Goal: Information Seeking & Learning: Learn about a topic

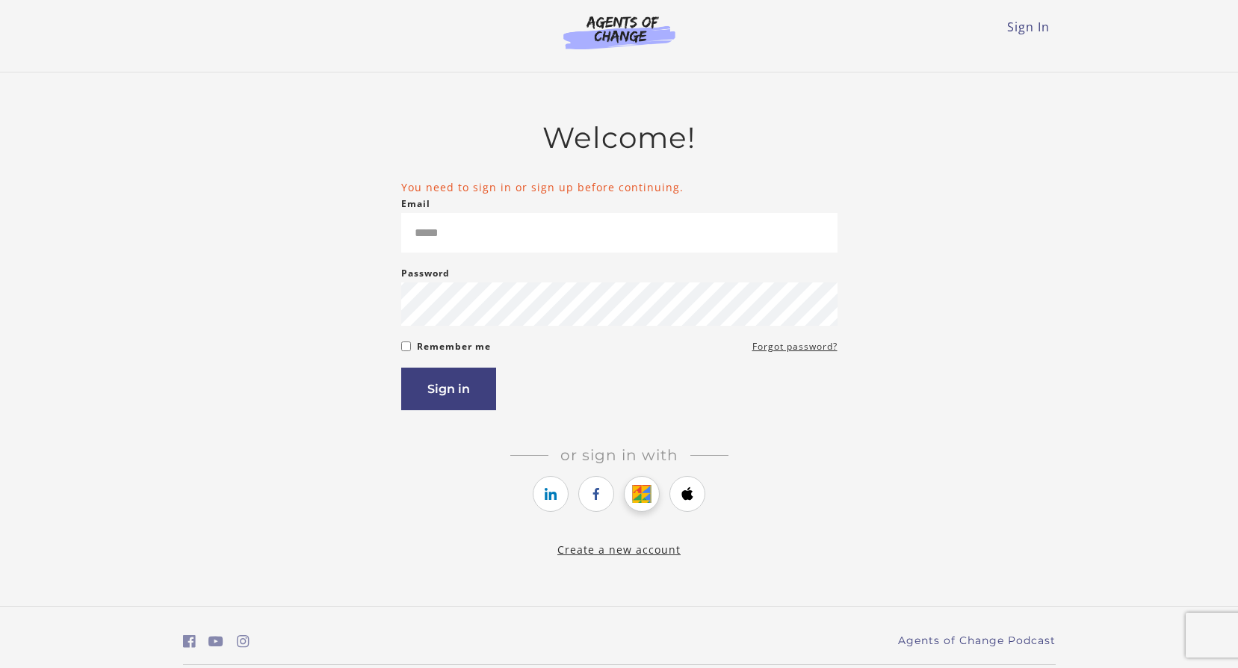
click at [640, 499] on link "https://courses.thinkific.com/users/auth/google?ss%5Breferral%5D=&ss%5Buser_ret…" at bounding box center [642, 494] width 36 height 36
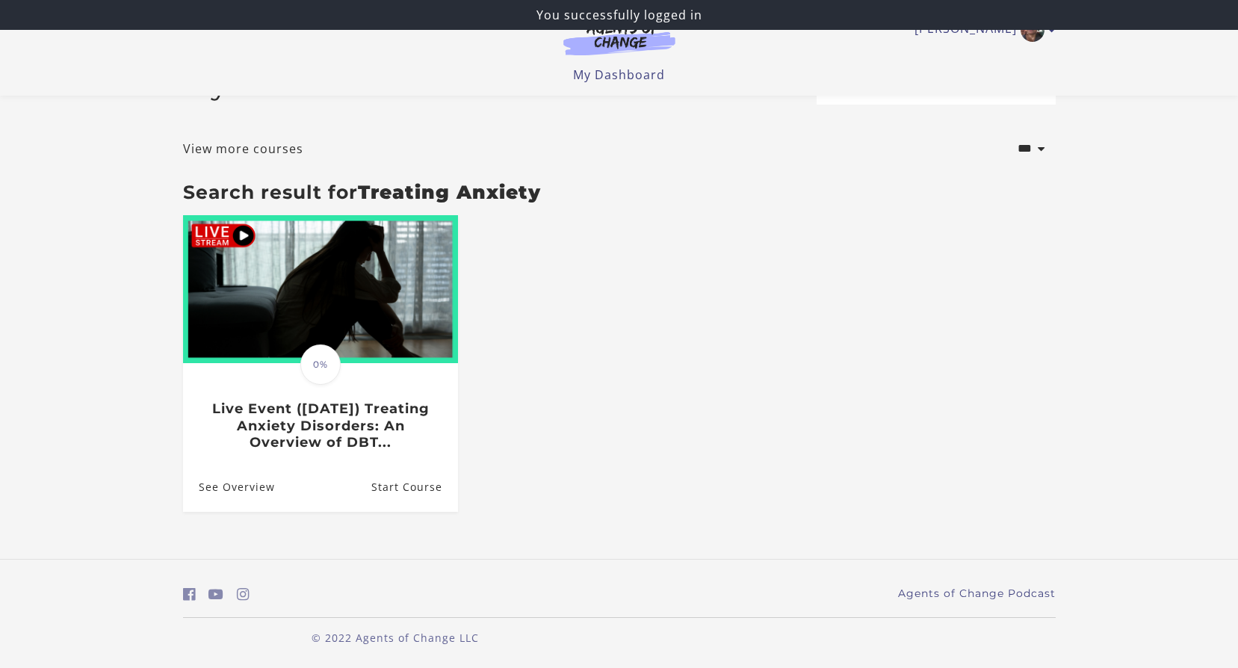
scroll to position [55, 0]
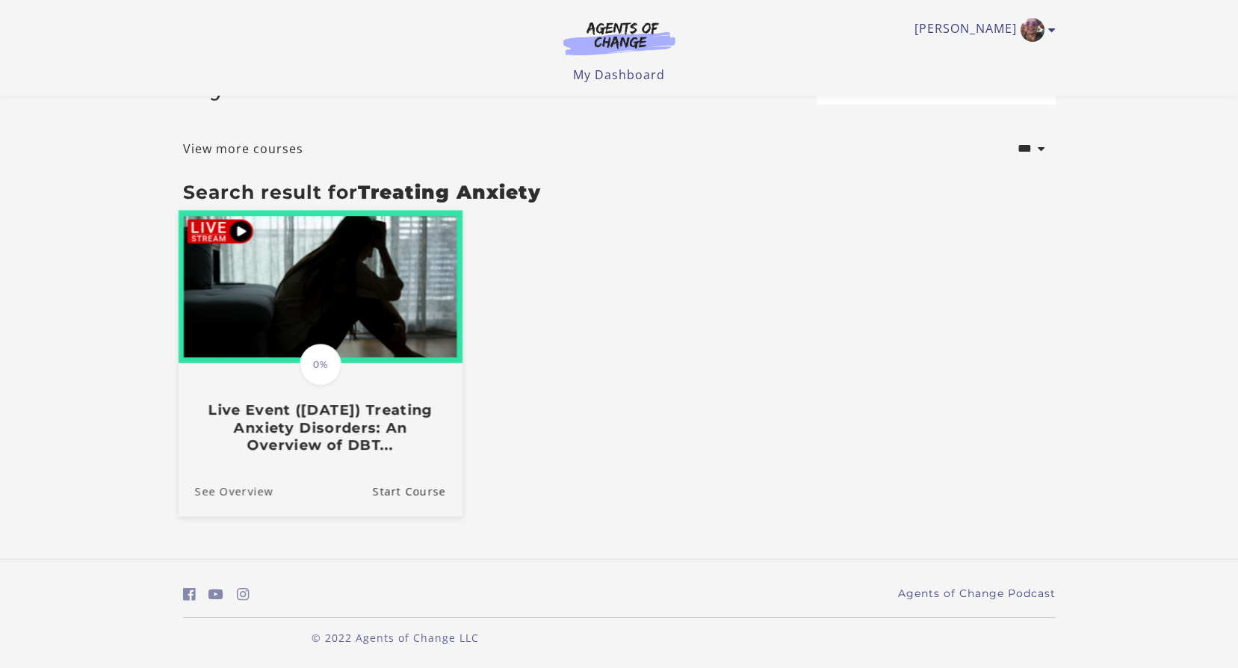
click at [216, 492] on link "See Overview" at bounding box center [225, 491] width 95 height 50
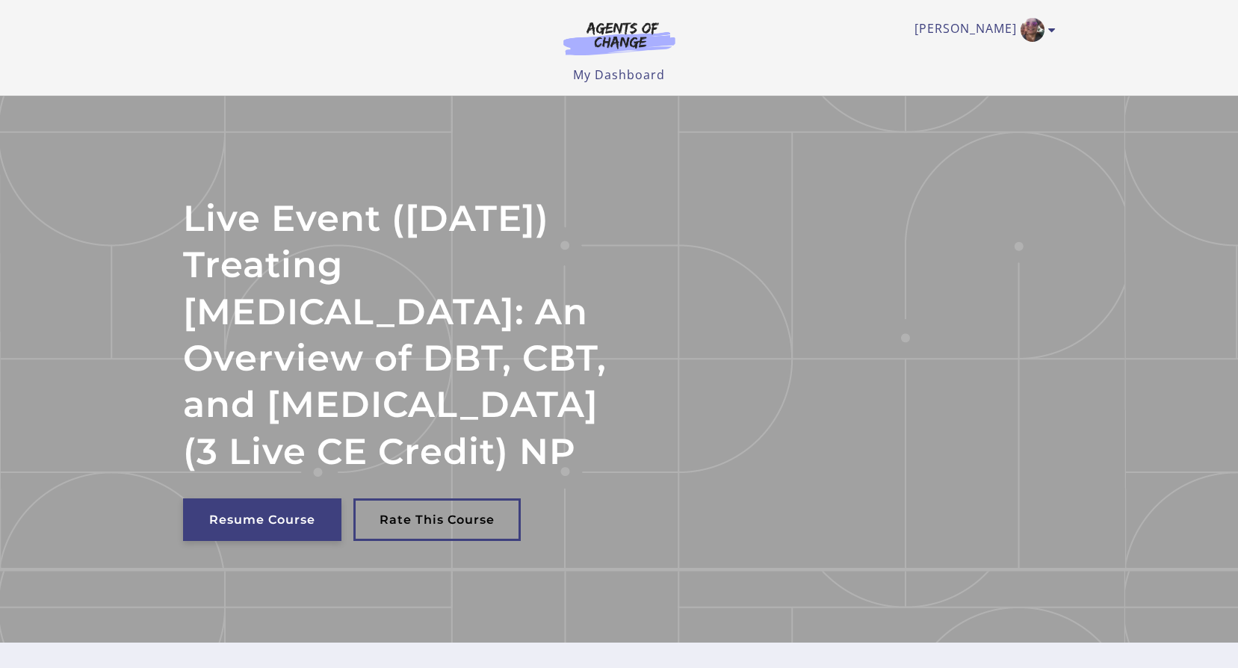
click at [287, 541] on link "Resume Course" at bounding box center [262, 519] width 158 height 43
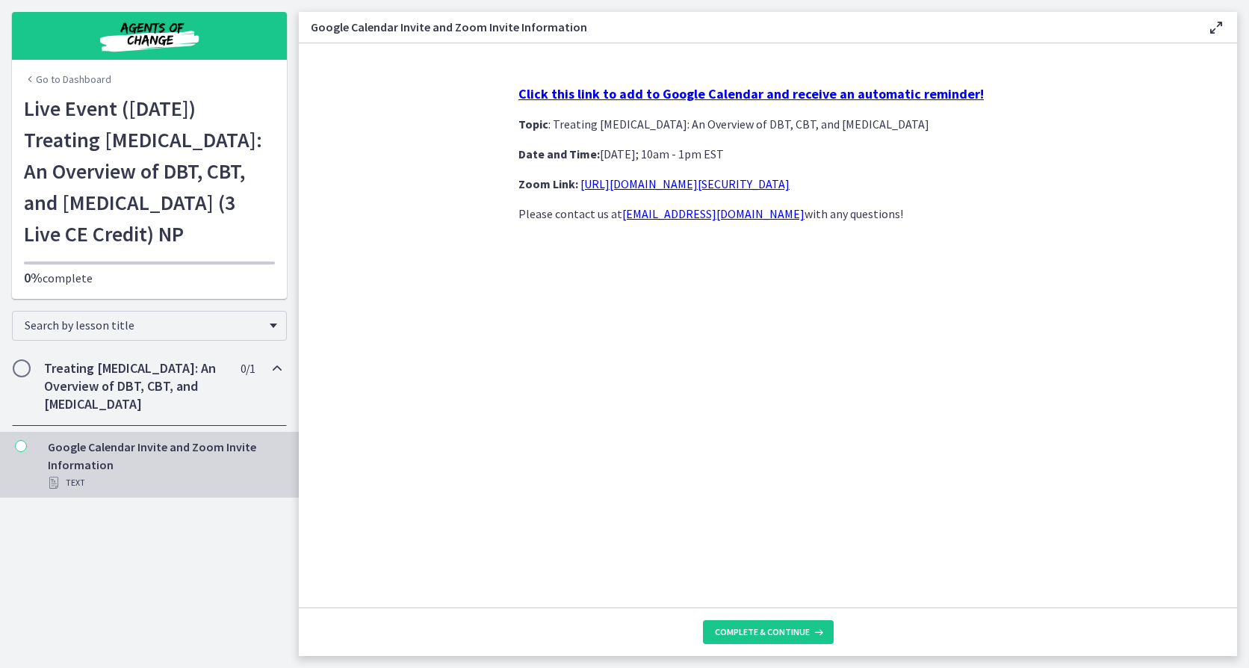
click at [22, 452] on icon "Chapters" at bounding box center [21, 446] width 12 height 12
click at [578, 104] on div "Click this link to add to Google Calendar and receive an automatic reminder! To…" at bounding box center [768, 153] width 499 height 137
click at [600, 99] on strong "Click this link to add to Google Calendar and receive an automatic reminder!" at bounding box center [752, 93] width 466 height 17
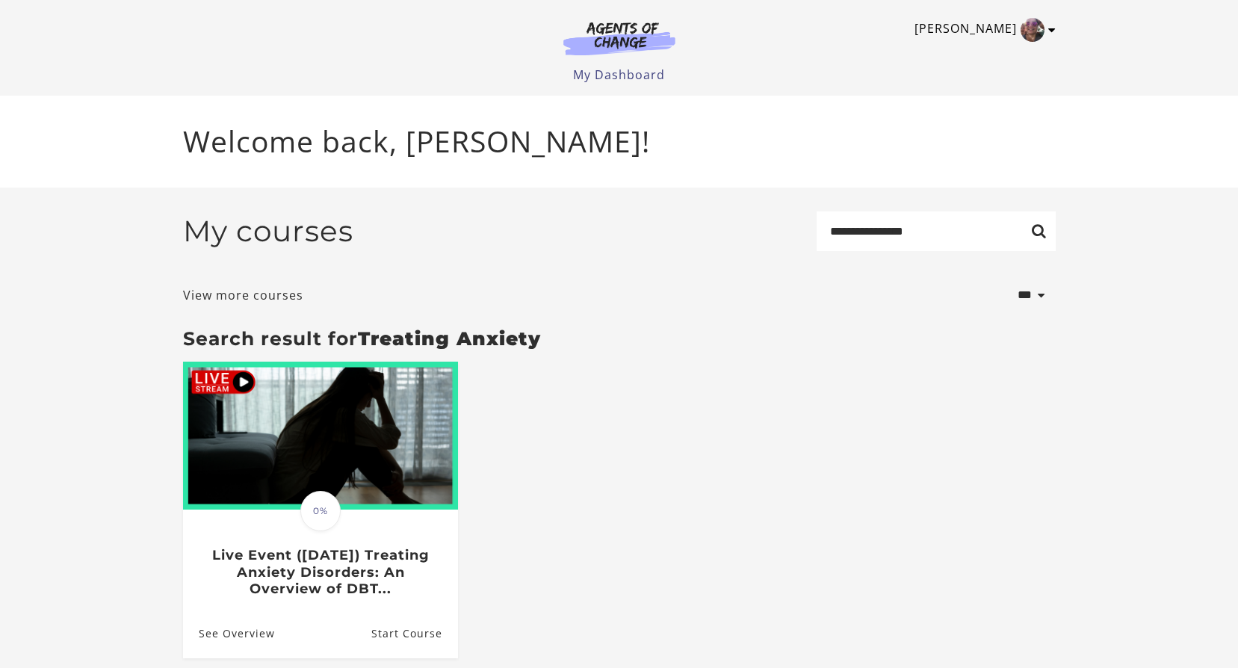
click at [1041, 29] on img "Toggle menu" at bounding box center [1033, 30] width 24 height 24
click at [981, 59] on link "My Account" at bounding box center [994, 54] width 132 height 25
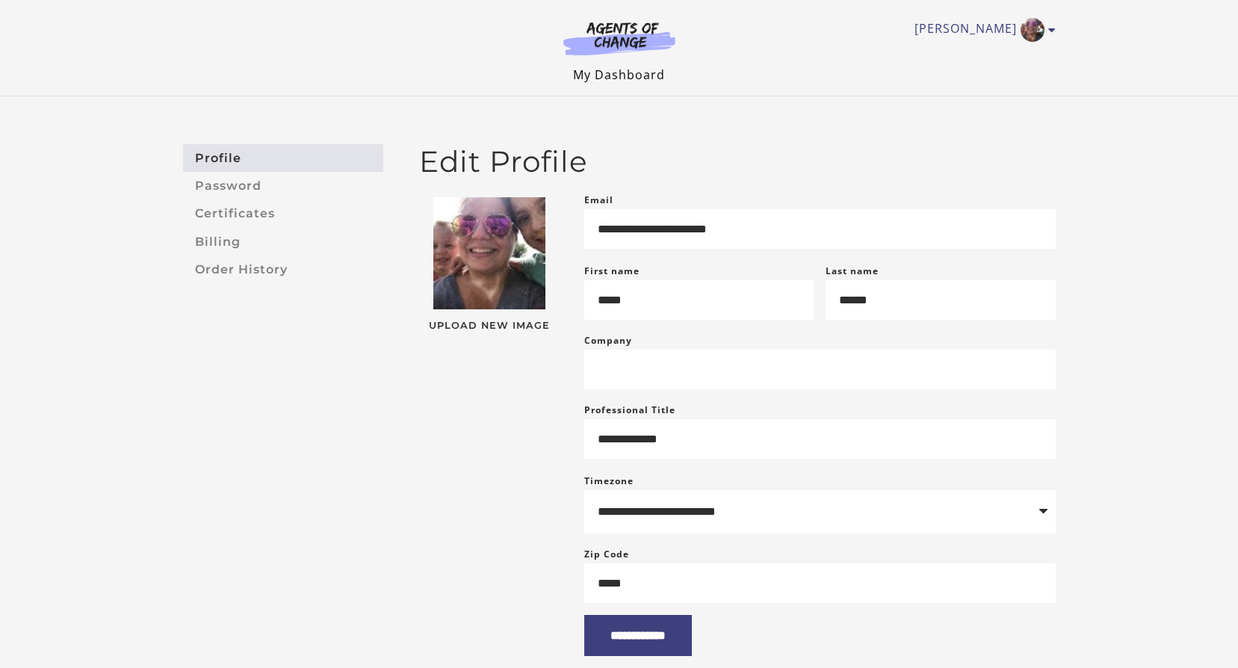
click at [618, 75] on link "My Dashboard" at bounding box center [619, 75] width 92 height 16
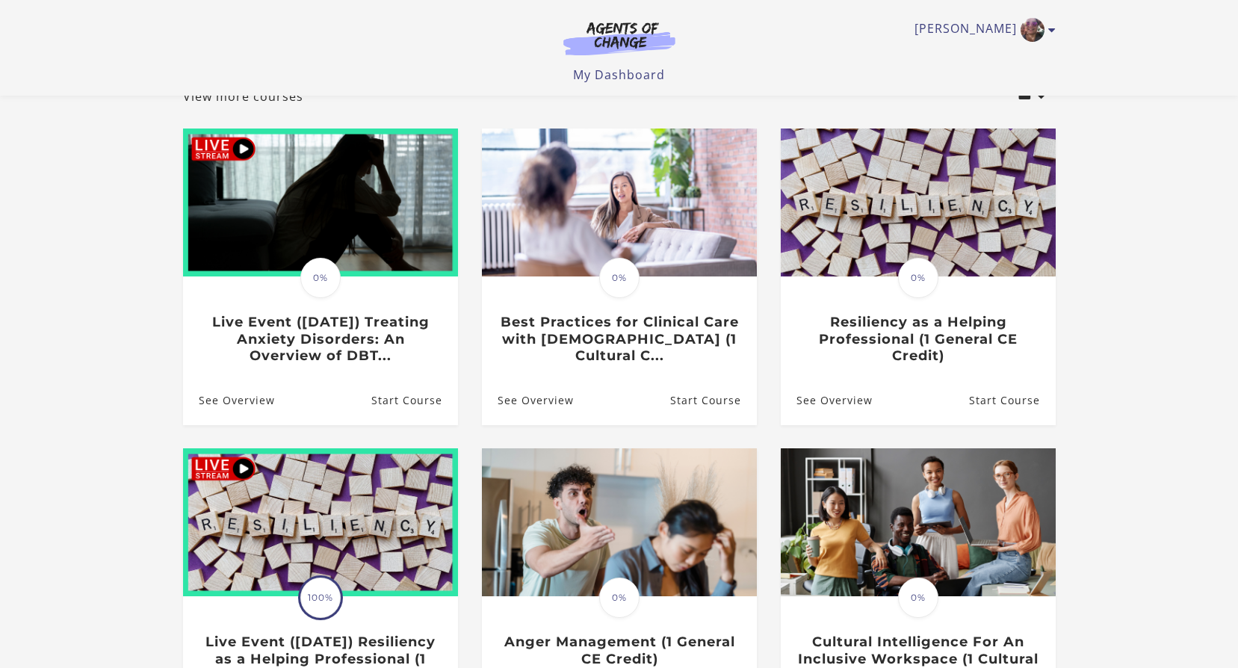
scroll to position [383, 0]
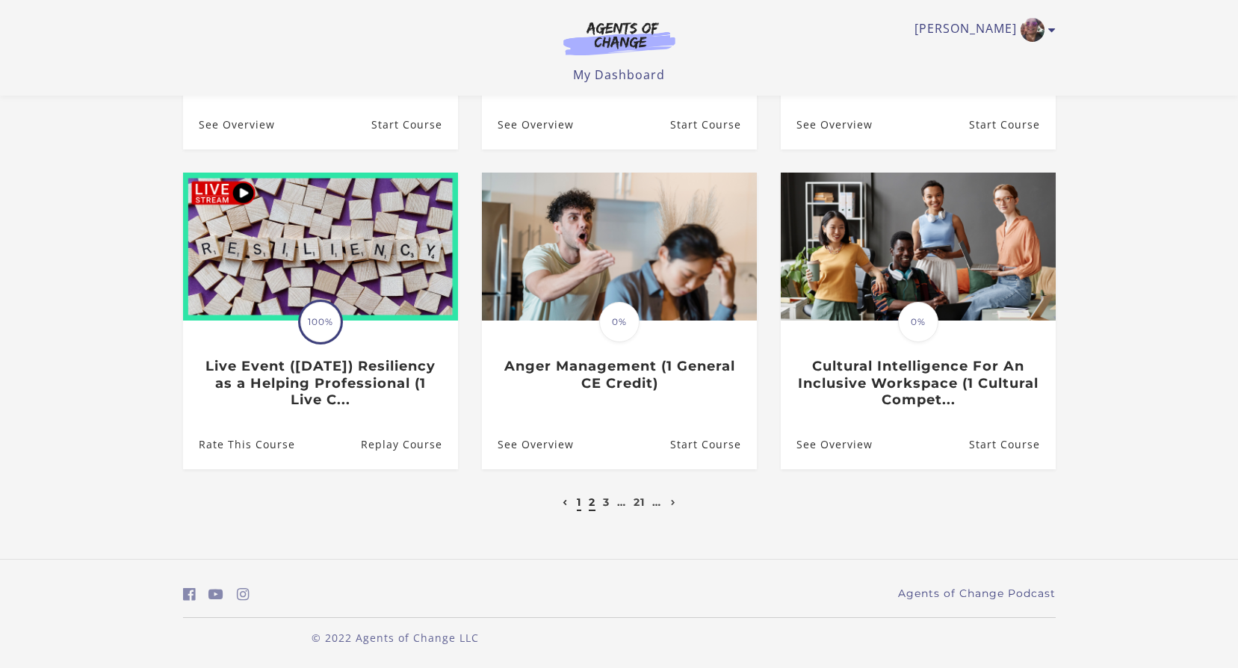
click at [592, 506] on link "2" at bounding box center [592, 501] width 7 height 13
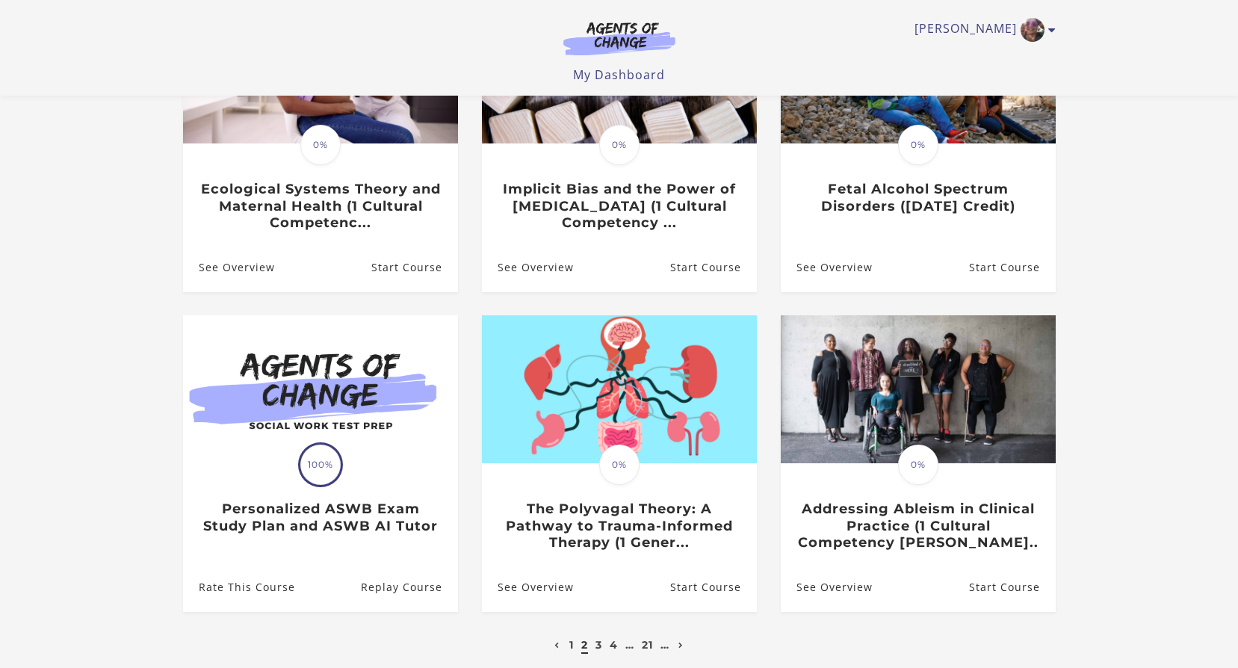
scroll to position [374, 0]
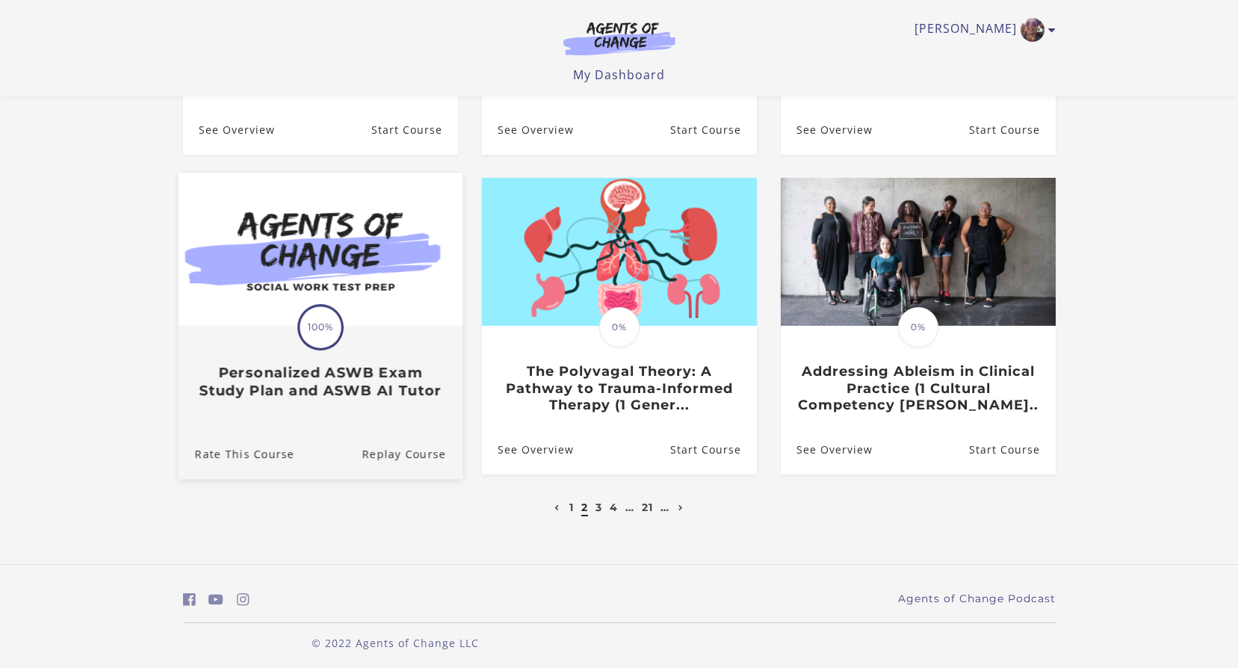
click at [229, 309] on img at bounding box center [320, 249] width 284 height 153
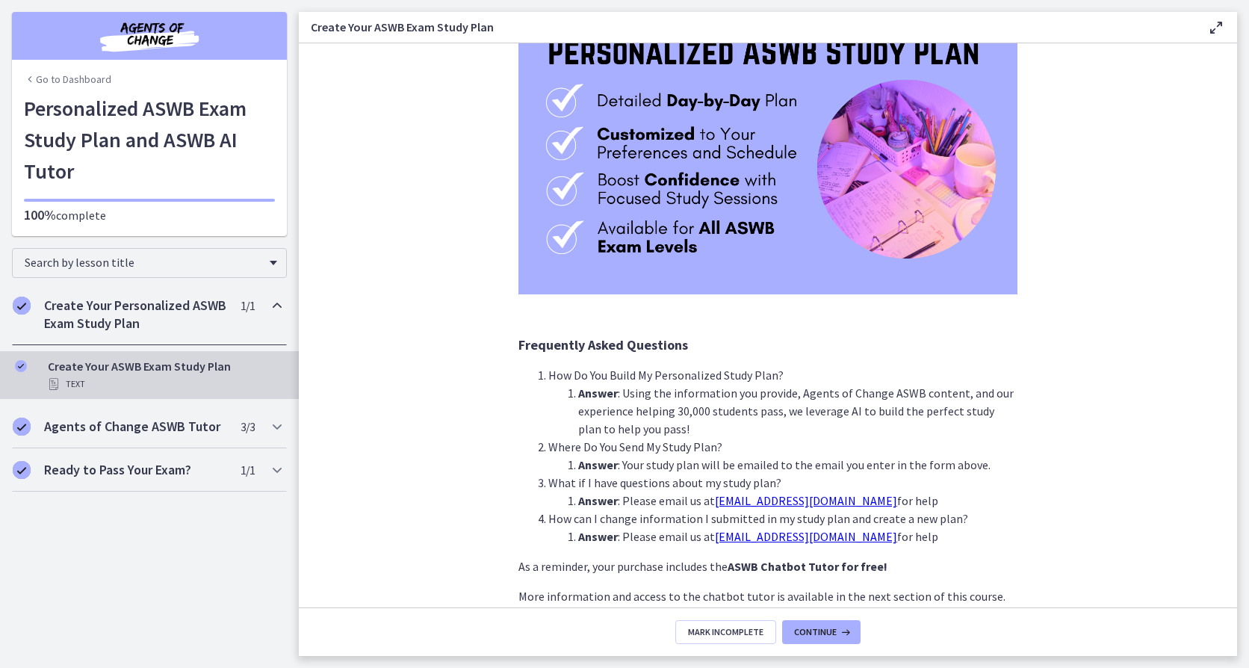
scroll to position [219, 0]
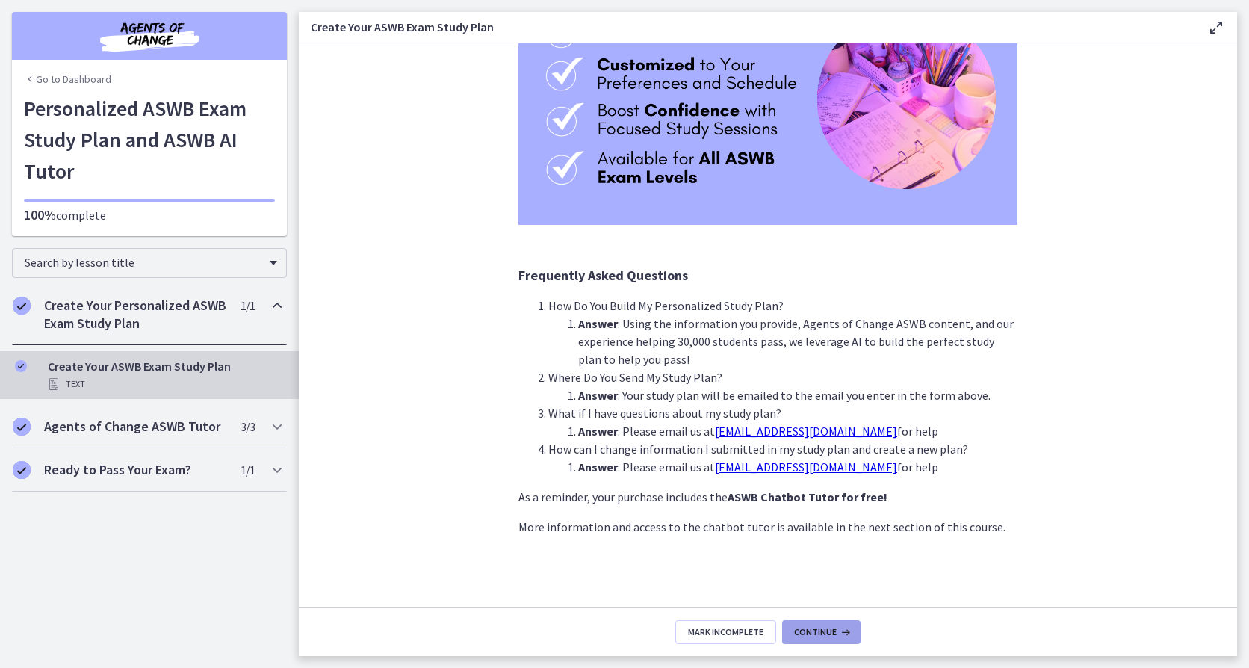
click at [839, 636] on icon at bounding box center [844, 632] width 15 height 12
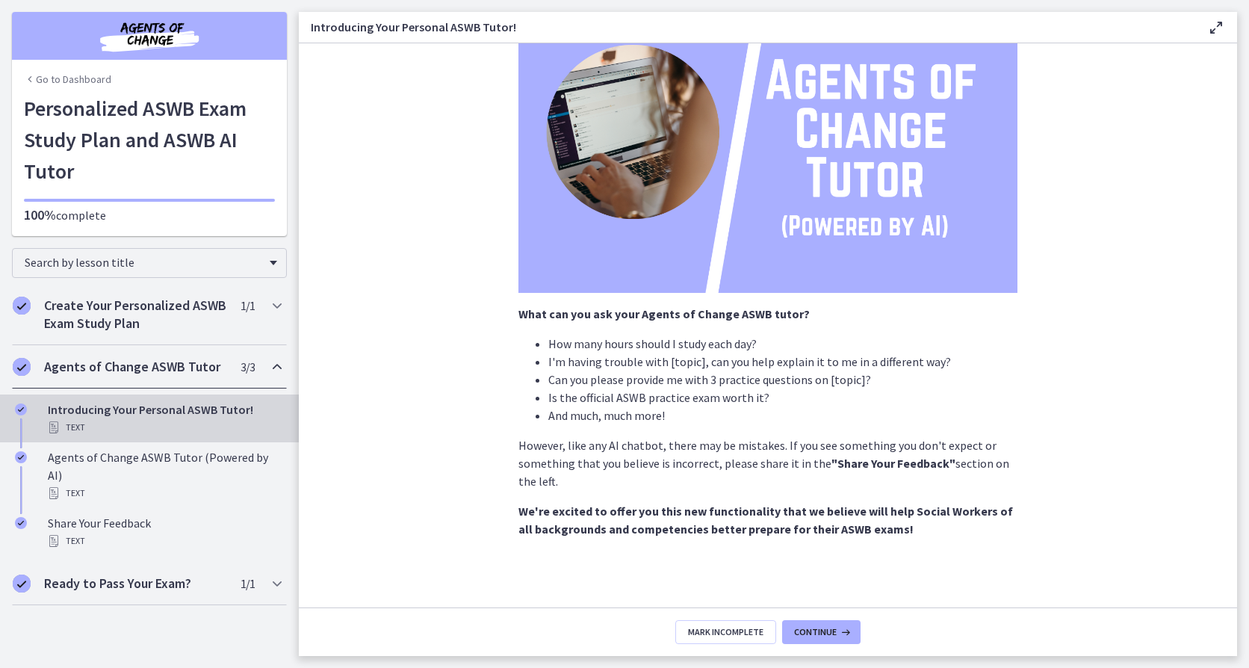
scroll to position [126, 0]
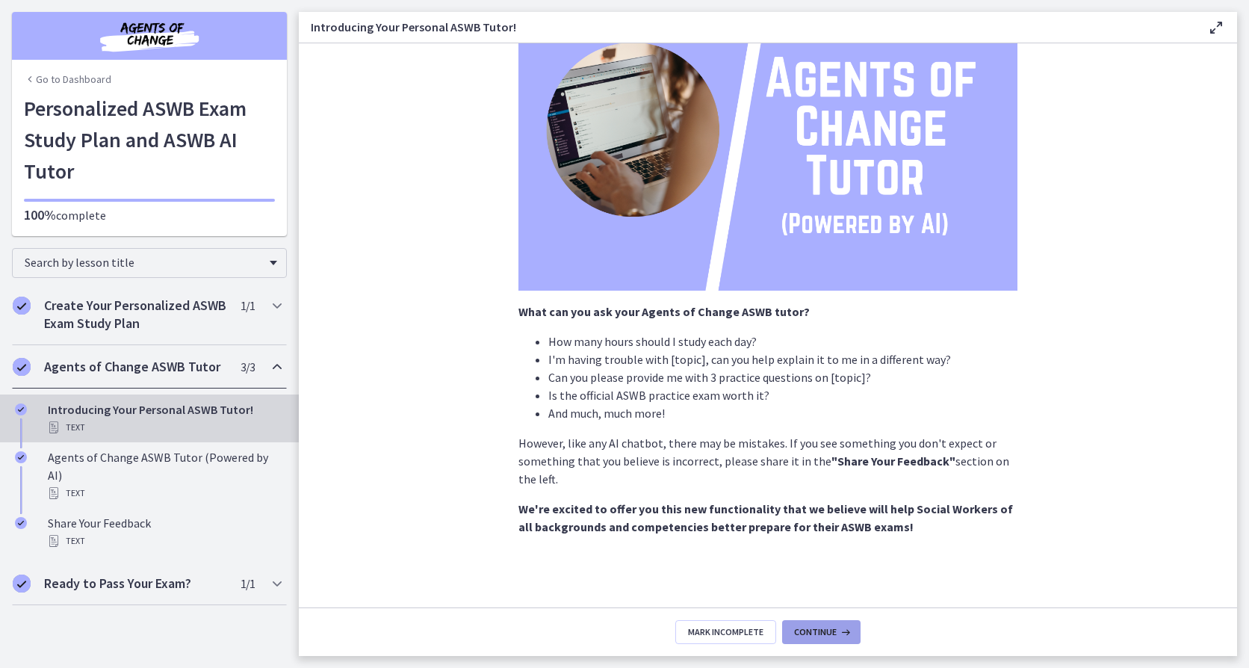
click at [822, 637] on span "Continue" at bounding box center [815, 632] width 43 height 12
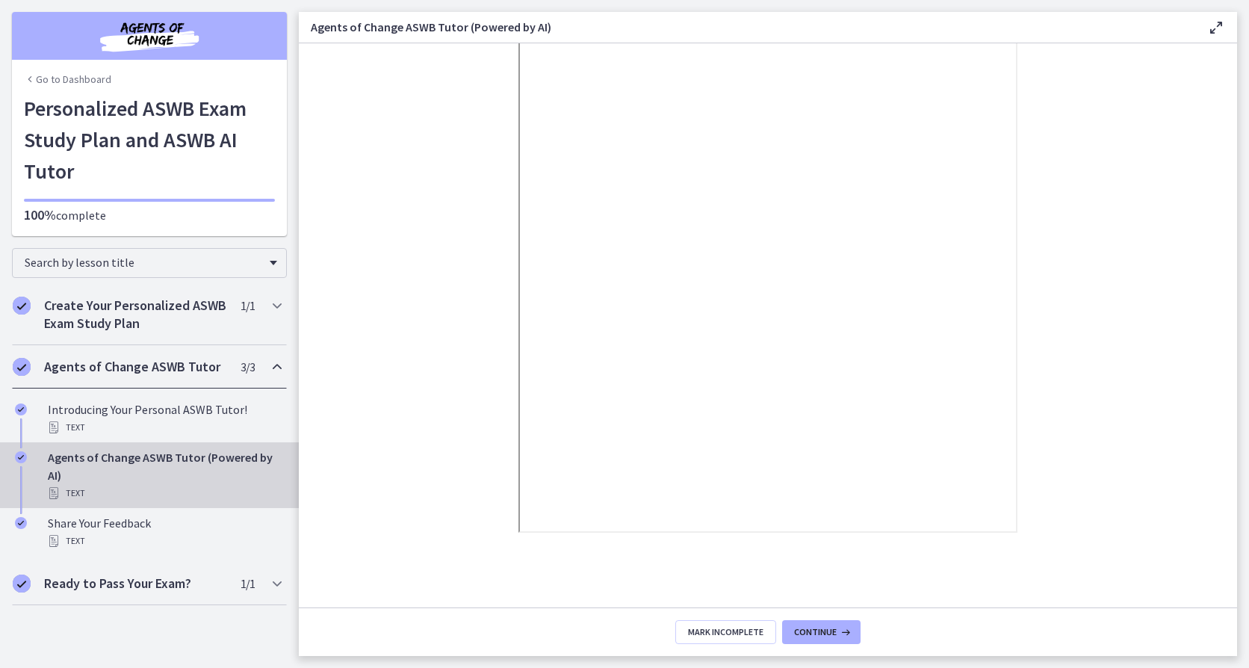
scroll to position [143, 0]
click at [838, 639] on button "Continue" at bounding box center [821, 632] width 78 height 24
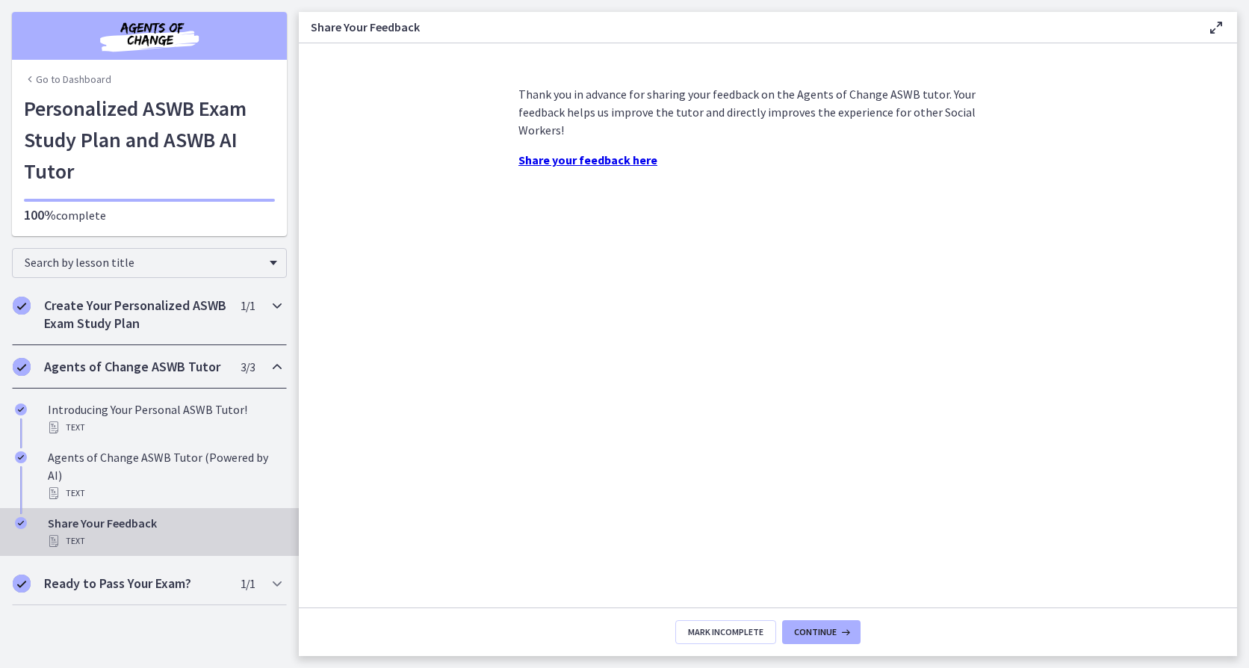
click at [272, 306] on icon "Chapters" at bounding box center [277, 306] width 18 height 18
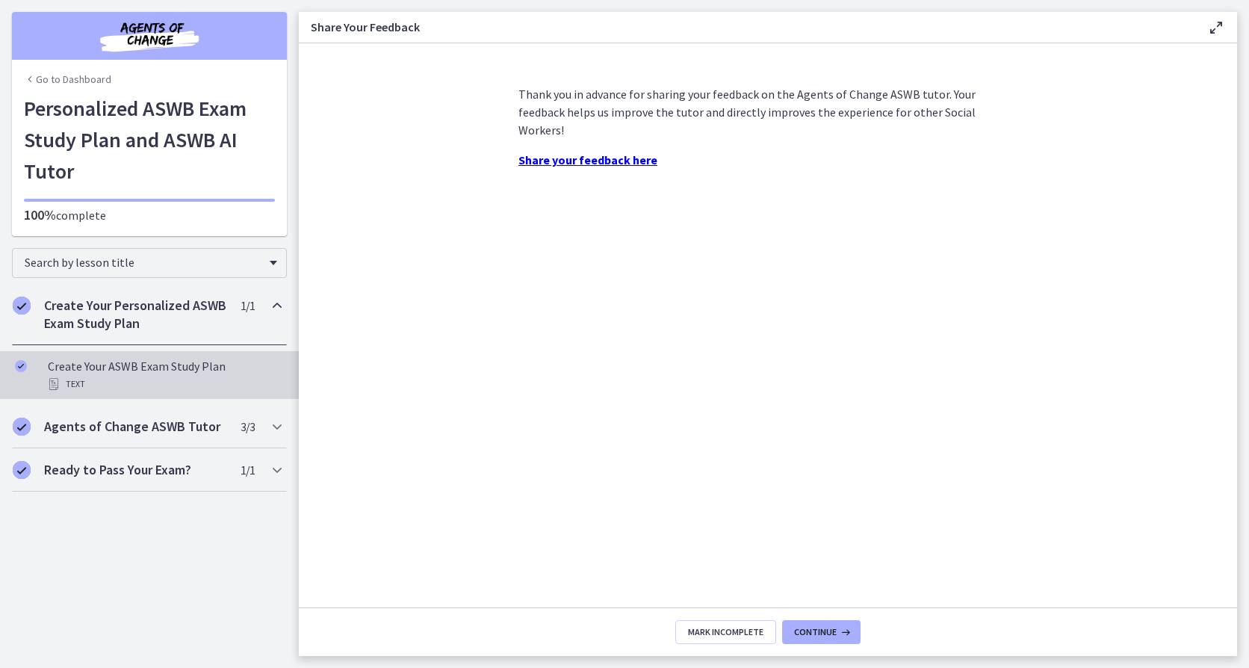
click at [135, 364] on div "Create Your ASWB Exam Study Plan Text" at bounding box center [164, 375] width 233 height 36
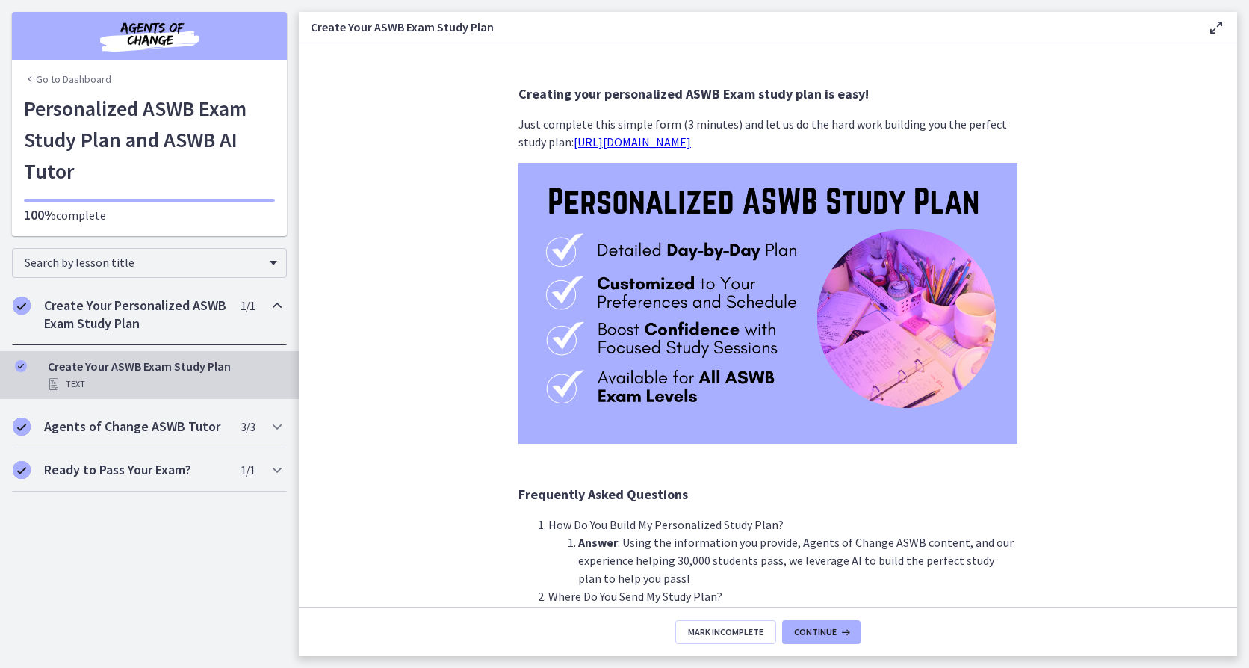
click at [194, 329] on h2 "Create Your Personalized ASWB Exam Study Plan" at bounding box center [135, 315] width 182 height 36
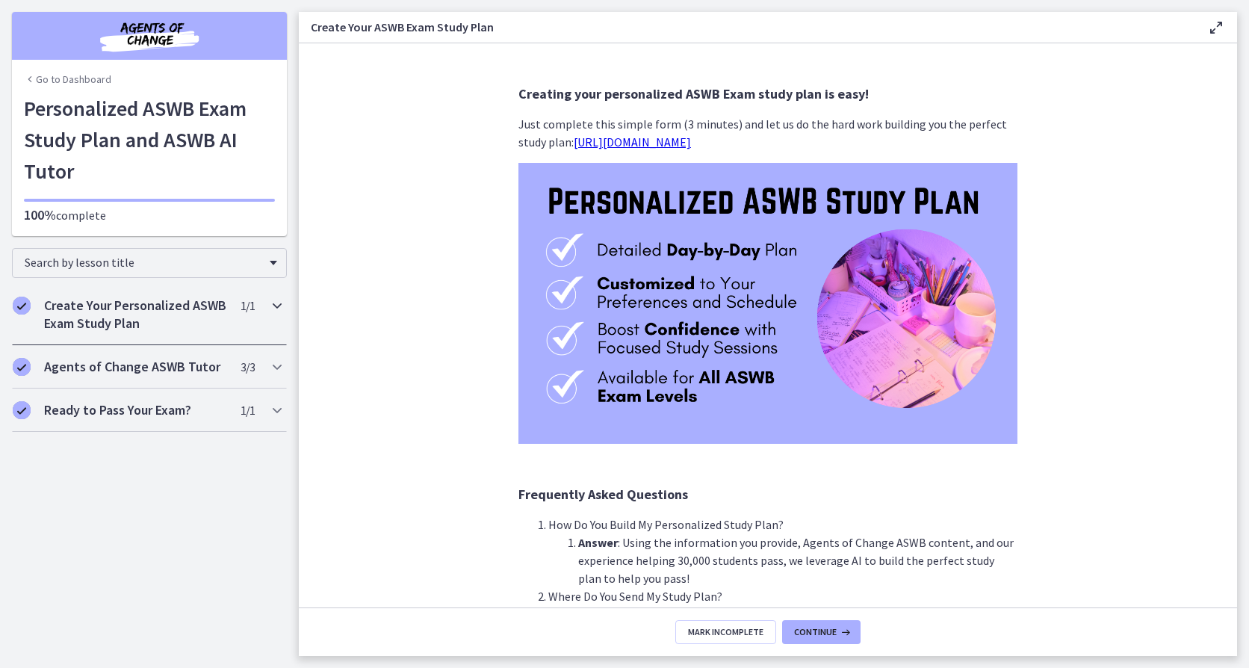
click at [194, 329] on h2 "Create Your Personalized ASWB Exam Study Plan" at bounding box center [135, 315] width 182 height 36
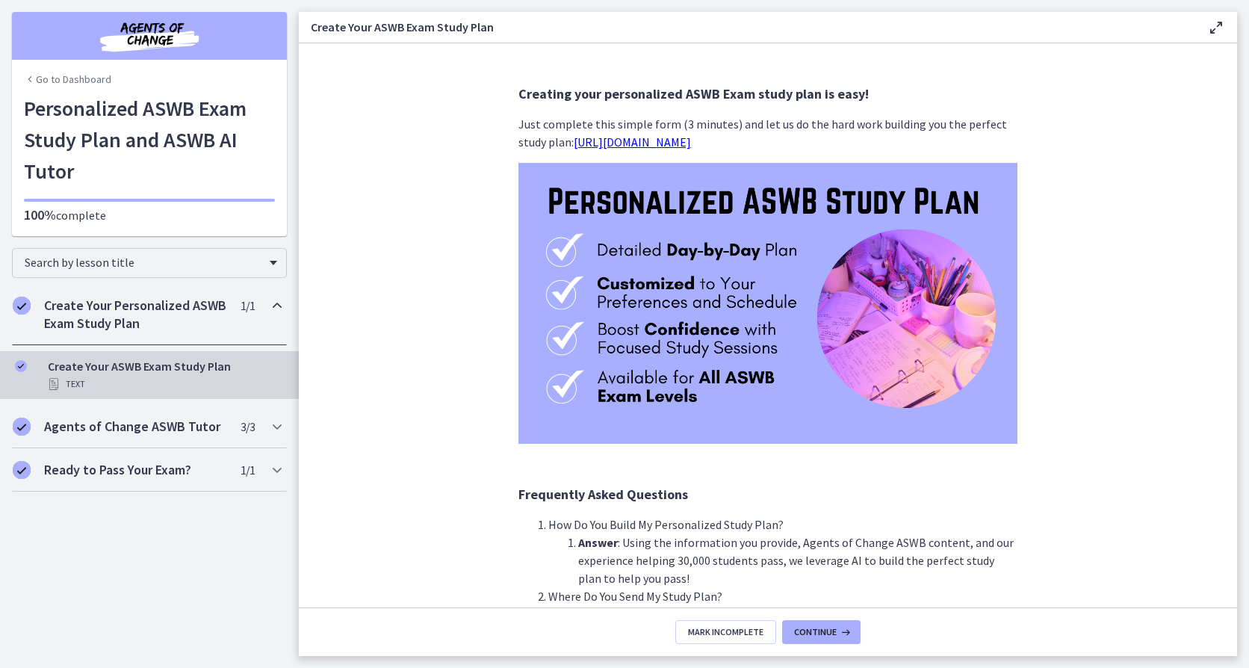
click at [658, 146] on link "https://bit.ly/personalized-aswb-plan" at bounding box center [632, 141] width 117 height 15
click at [826, 528] on li "How Do You Build My Personalized Study Plan? Answer : Using the information you…" at bounding box center [782, 552] width 469 height 72
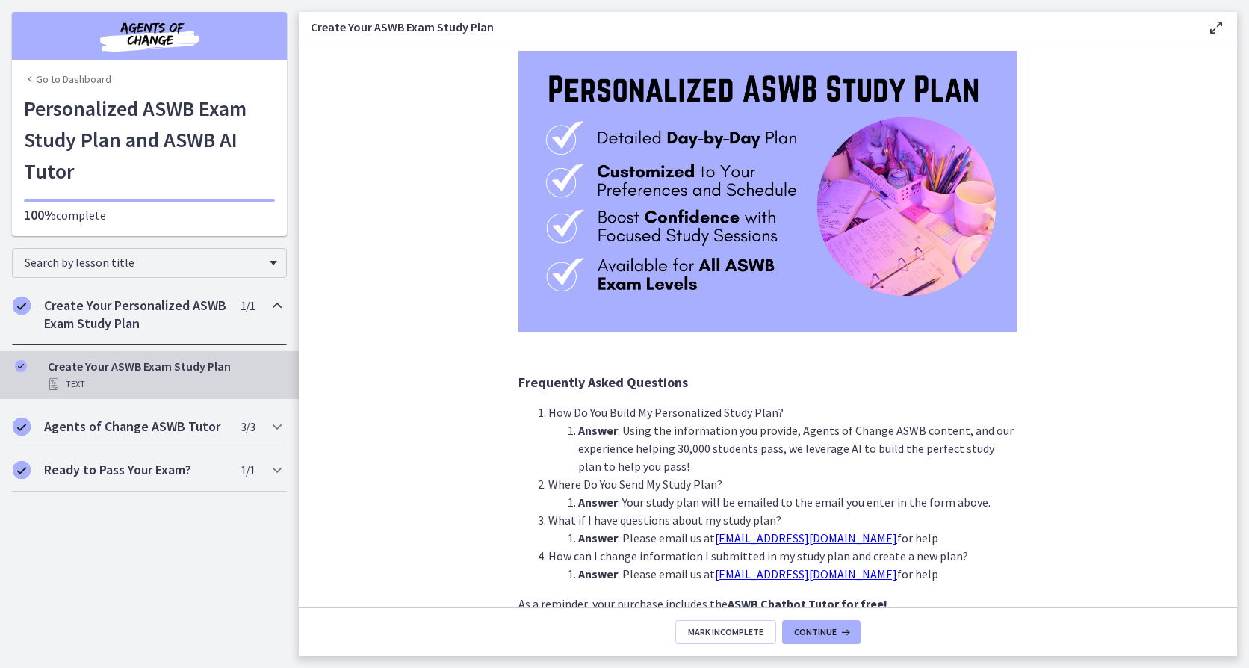
scroll to position [219, 0]
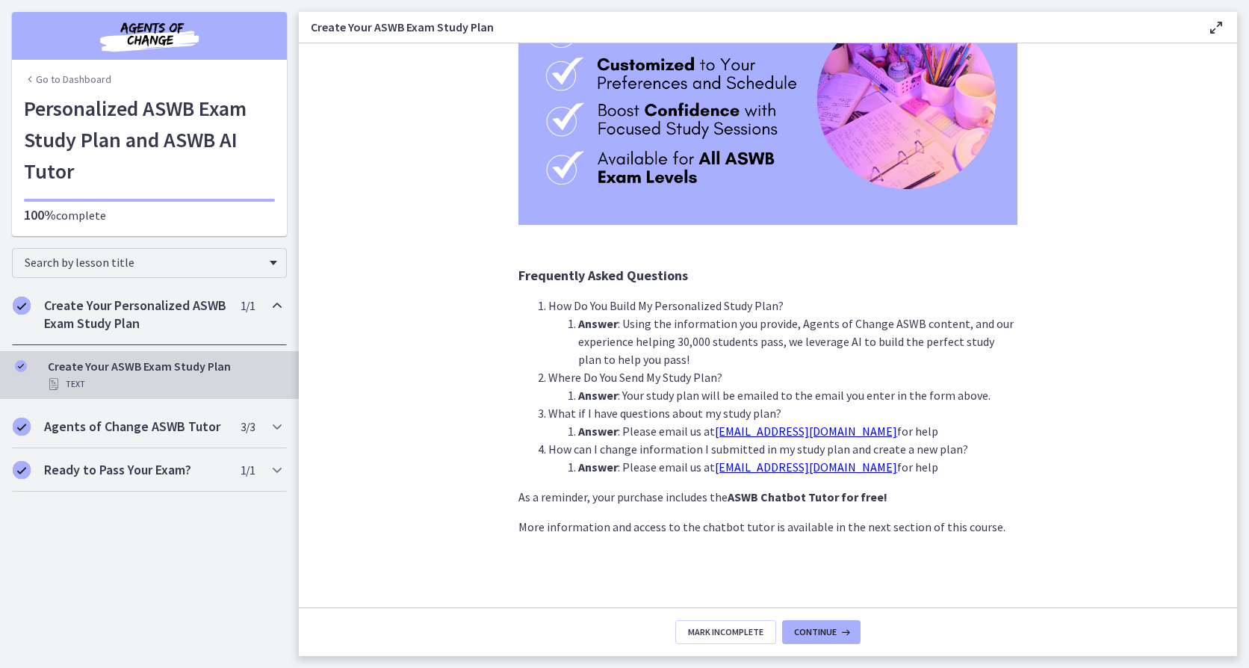
click at [1104, 569] on section "Creating your personalized ASWB Exam study plan is easy! Just complete this sim…" at bounding box center [768, 325] width 939 height 564
click at [652, 527] on p "More information and access to the chatbot tutor is available in the next secti…" at bounding box center [768, 527] width 499 height 18
click at [83, 469] on h2 "Ready to Pass Your Exam?" at bounding box center [135, 470] width 182 height 18
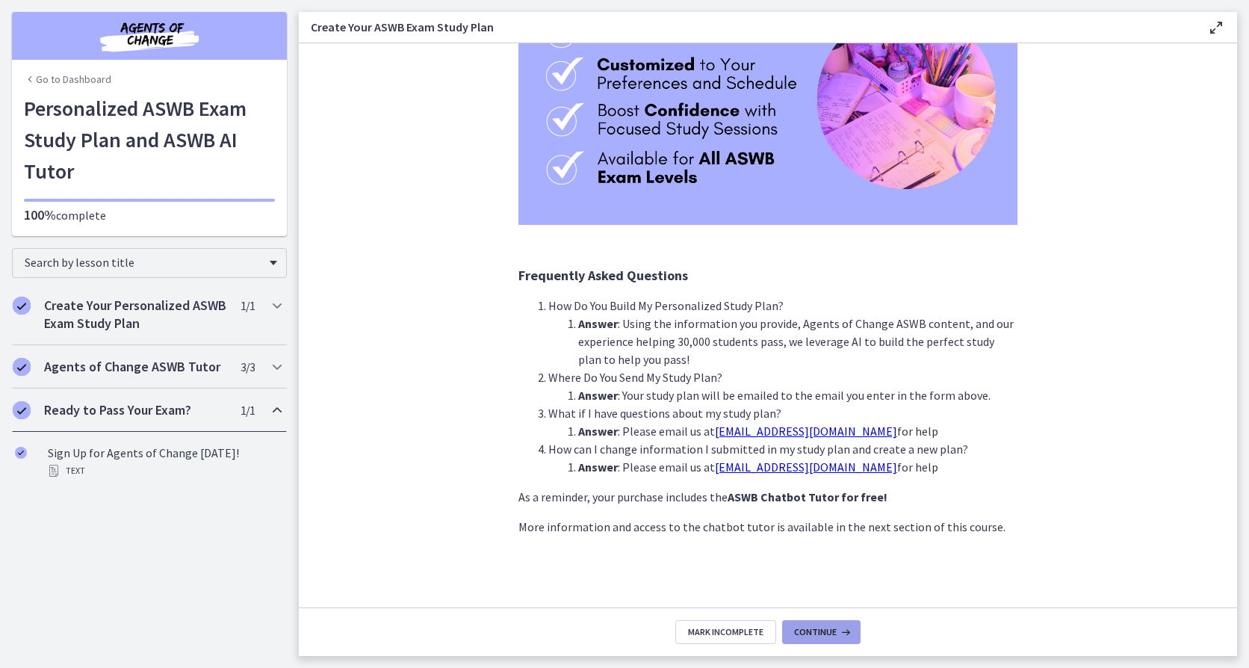
click at [835, 643] on button "Continue" at bounding box center [821, 632] width 78 height 24
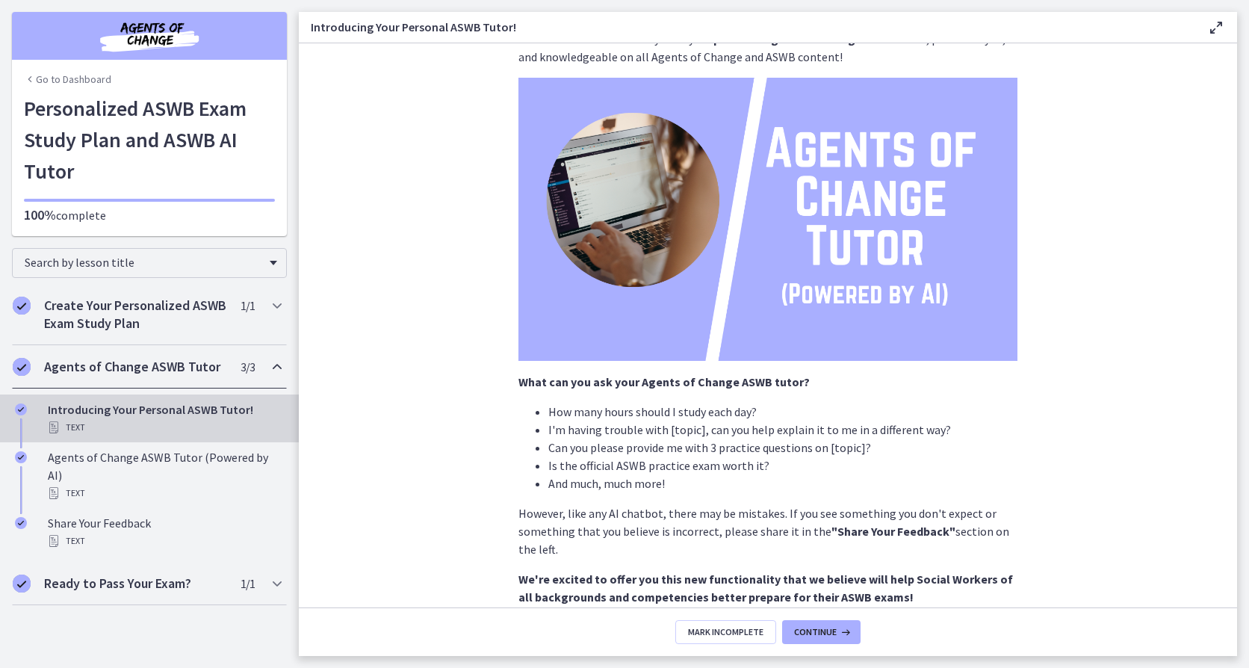
scroll to position [126, 0]
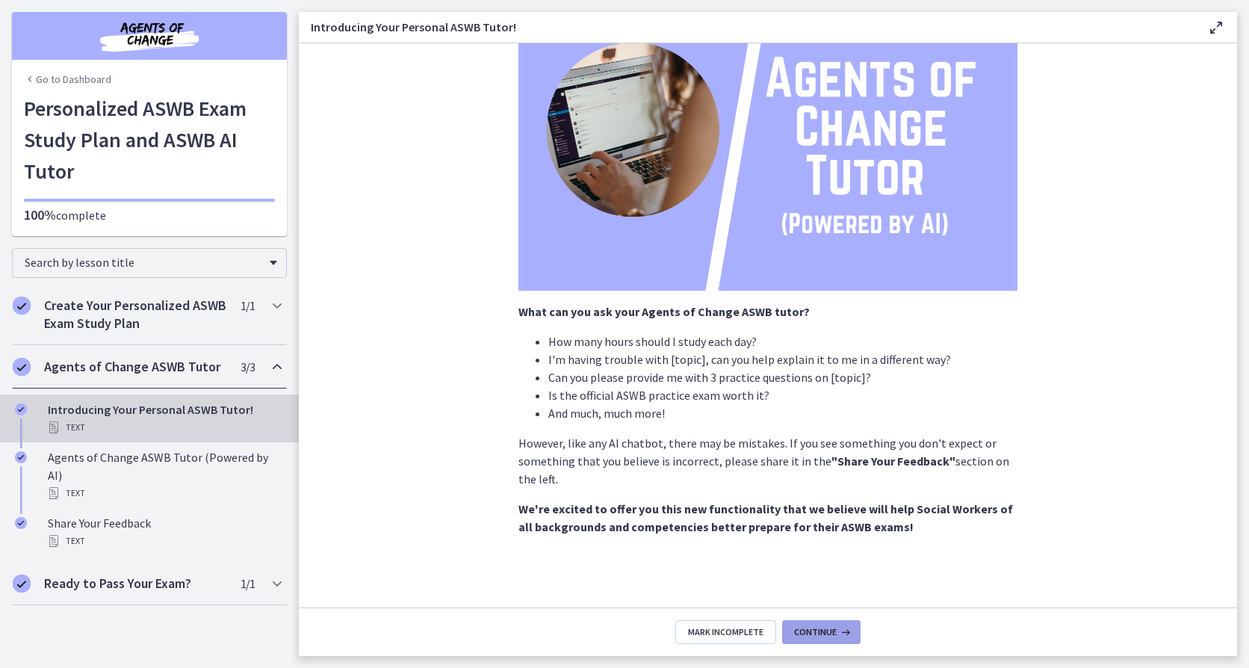
click at [811, 634] on span "Continue" at bounding box center [815, 632] width 43 height 12
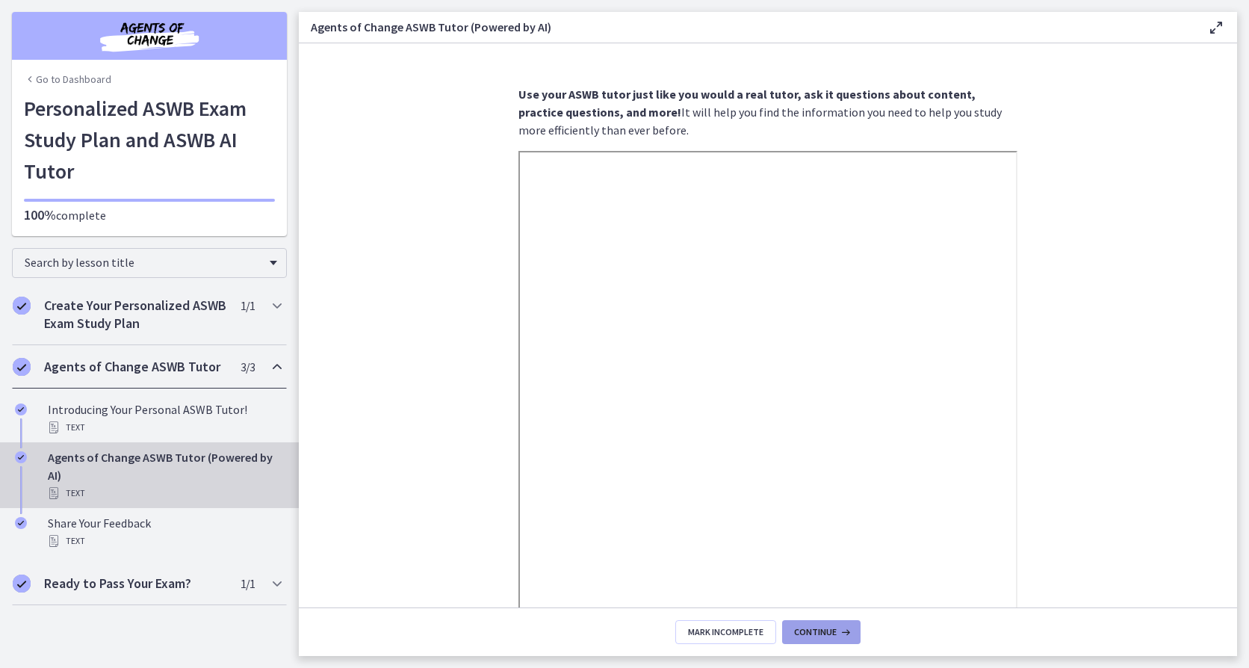
click at [811, 631] on span "Continue" at bounding box center [815, 632] width 43 height 12
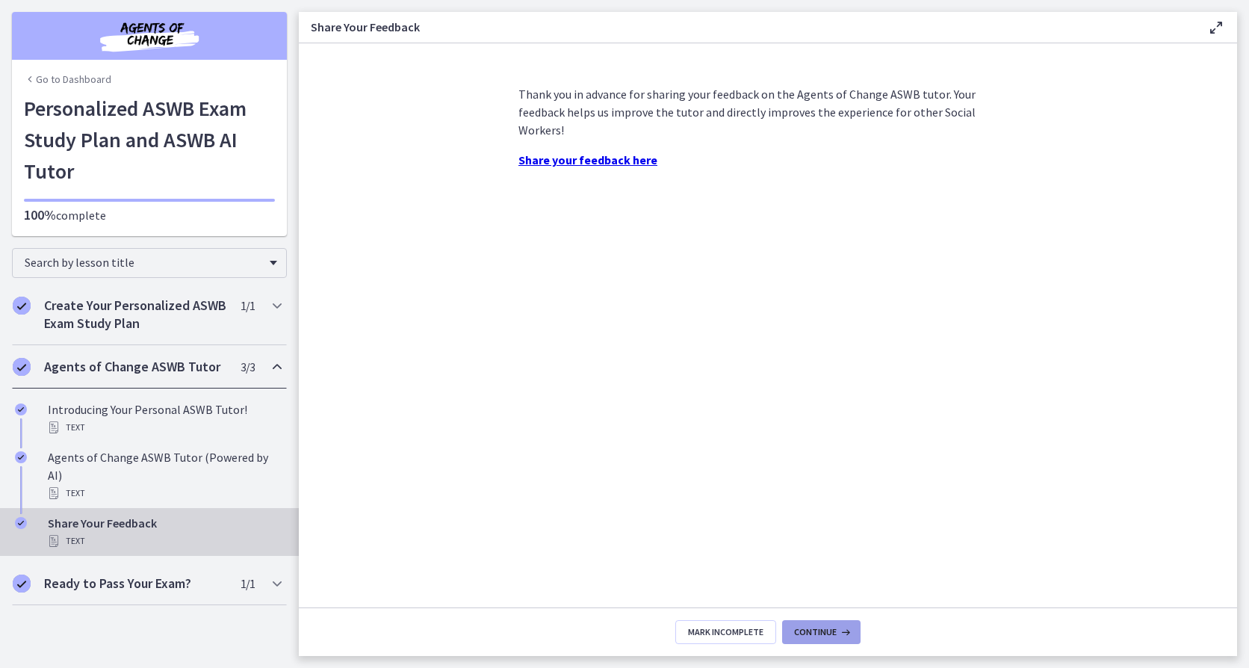
click at [833, 633] on span "Continue" at bounding box center [815, 632] width 43 height 12
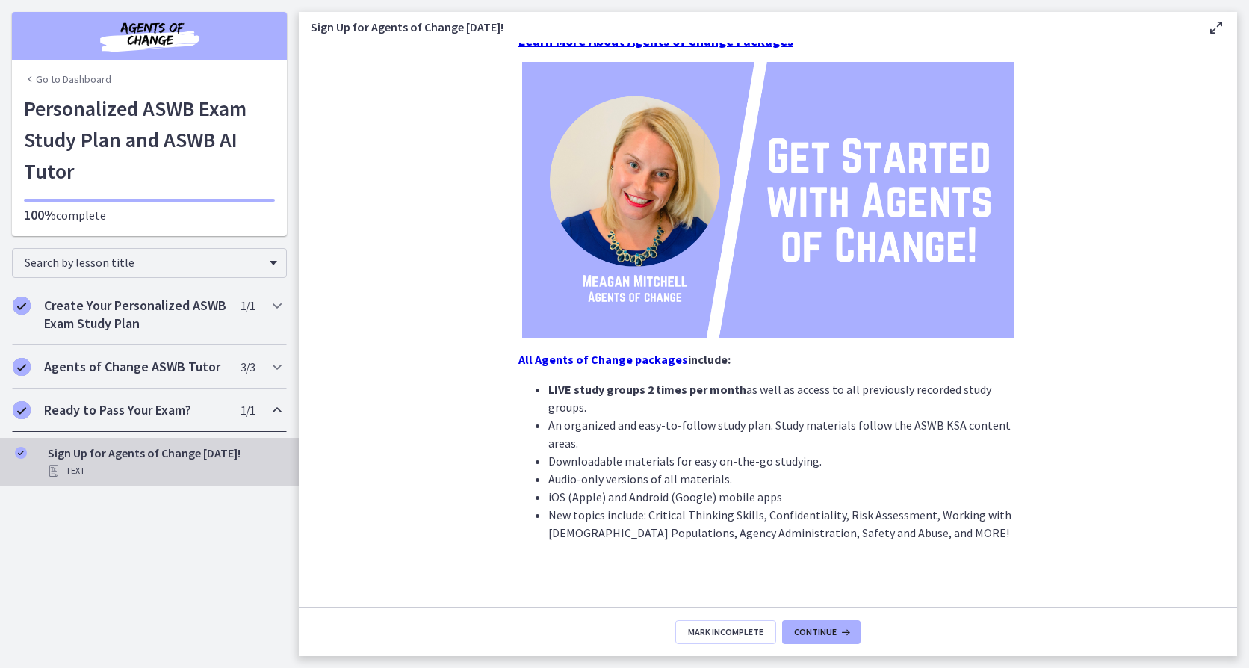
scroll to position [138, 0]
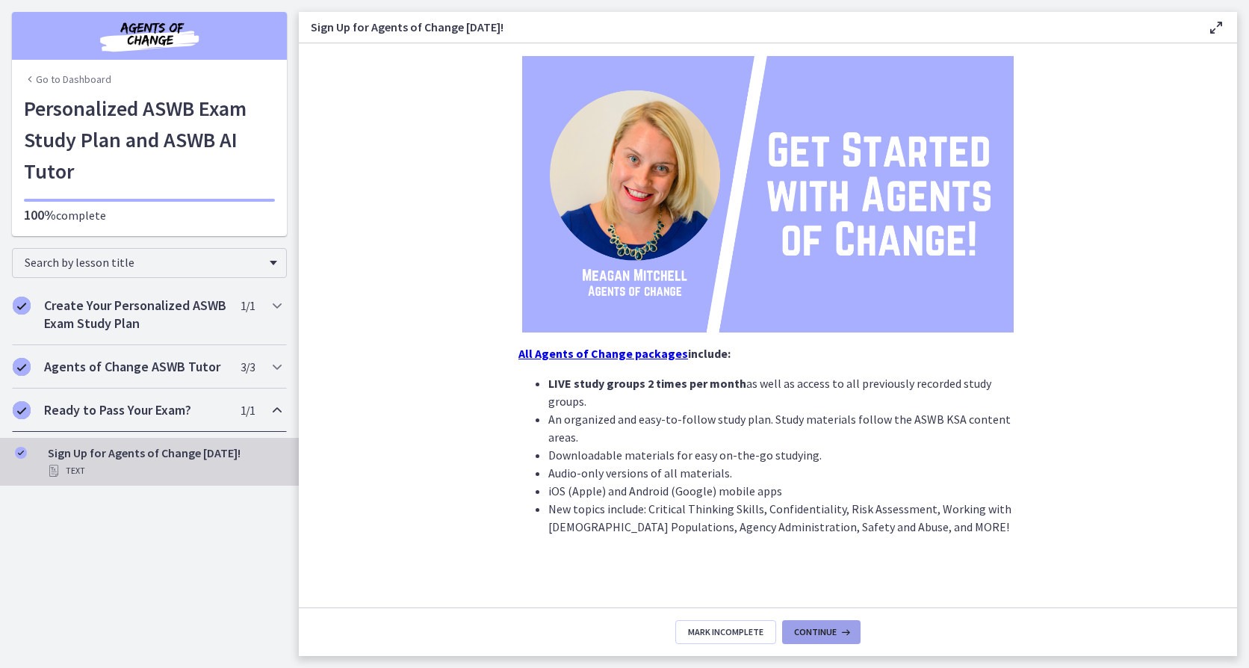
click at [803, 636] on span "Continue" at bounding box center [815, 632] width 43 height 12
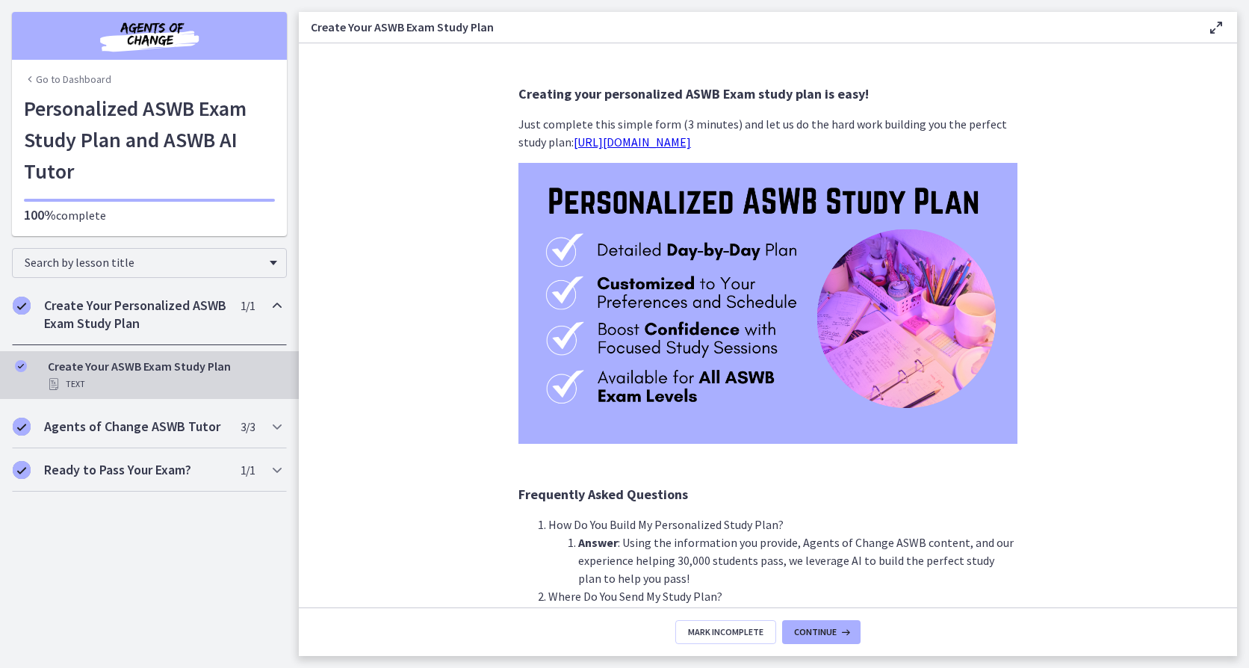
click at [1216, 31] on icon at bounding box center [1217, 28] width 18 height 18
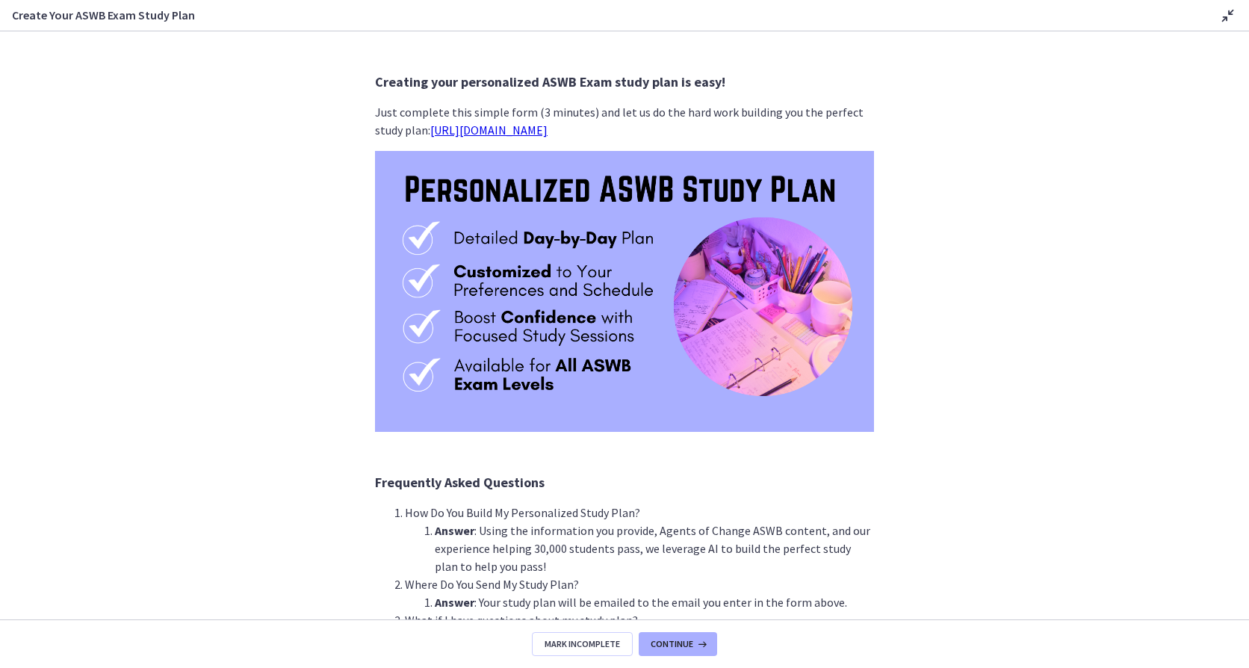
click at [1228, 16] on icon at bounding box center [1228, 16] width 18 height 18
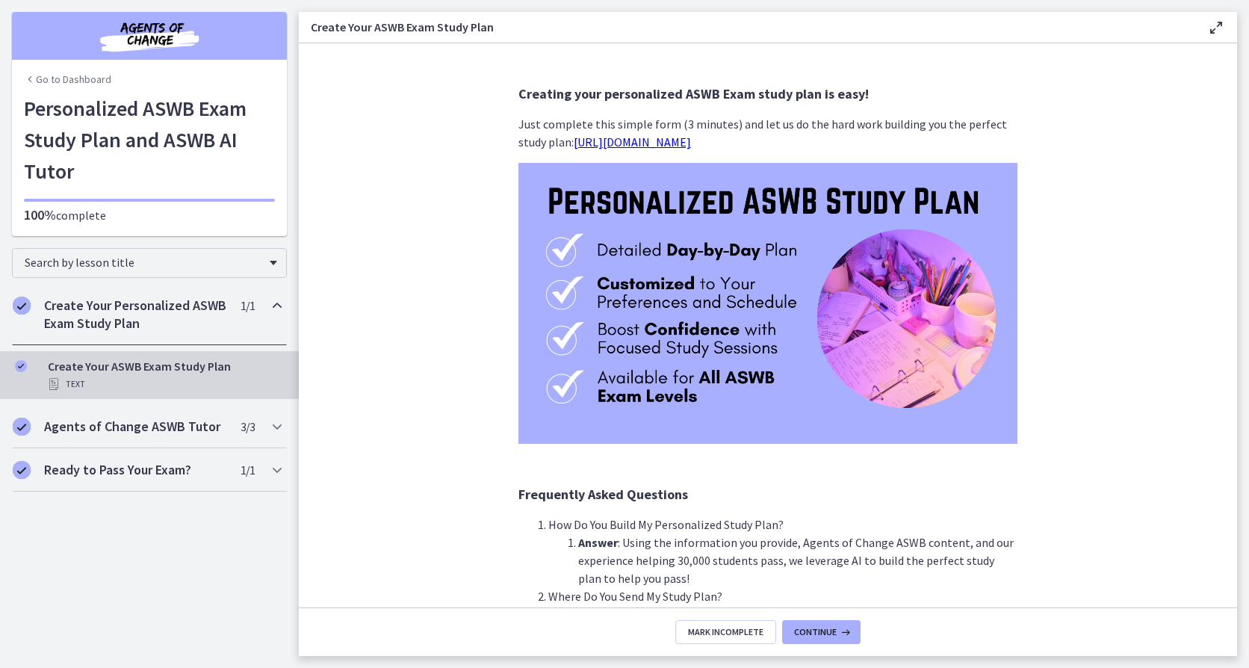
click at [151, 24] on img "Chapters" at bounding box center [149, 36] width 179 height 36
click at [50, 74] on link "Go to Dashboard" at bounding box center [67, 79] width 87 height 15
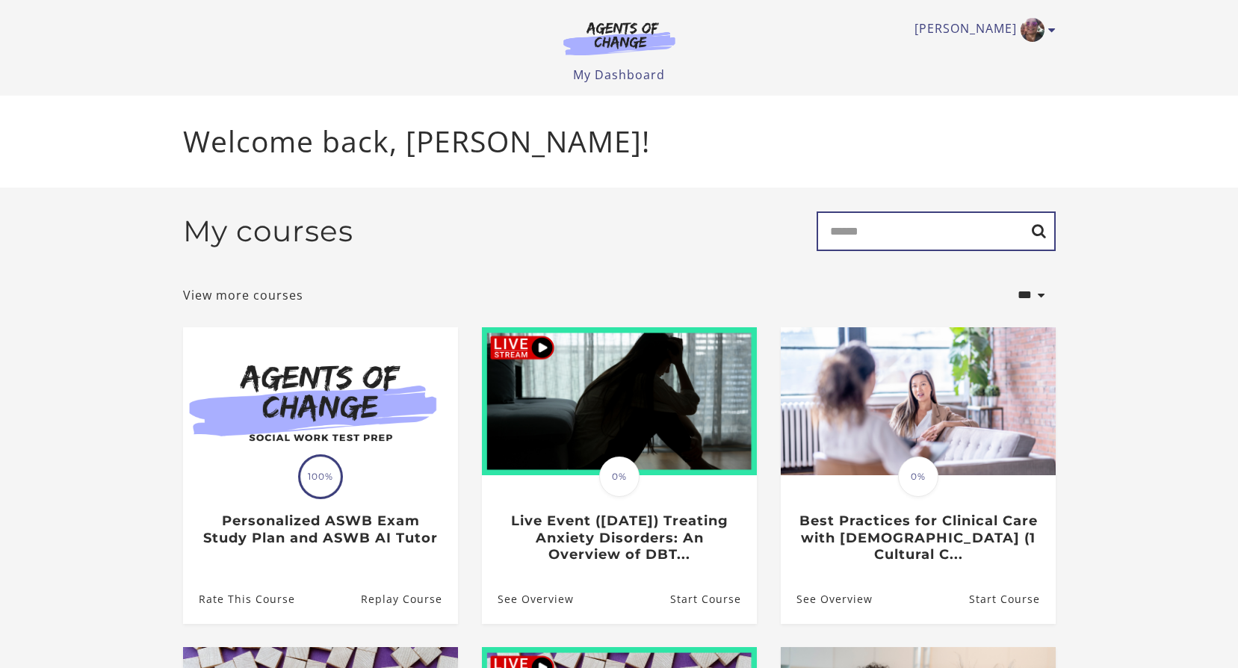
click at [872, 247] on input "Search" at bounding box center [936, 231] width 239 height 40
type input "****"
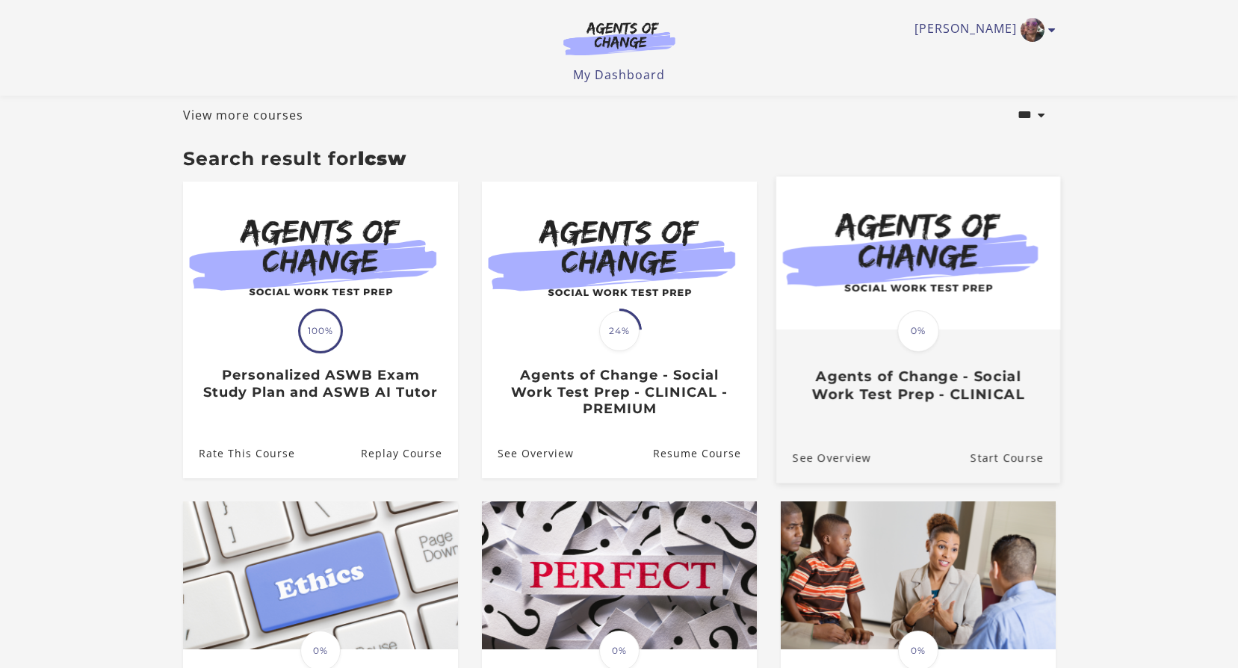
scroll to position [75, 0]
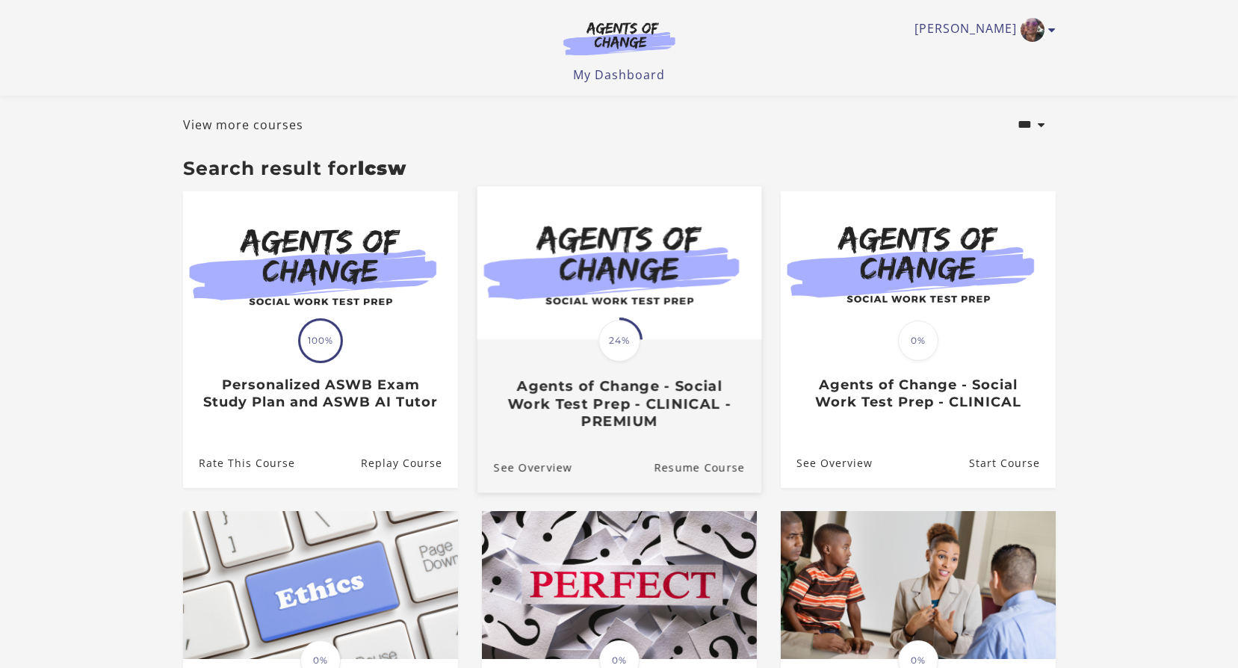
click at [622, 408] on h3 "Agents of Change - Social Work Test Prep - CLINICAL - PREMIUM" at bounding box center [618, 403] width 251 height 52
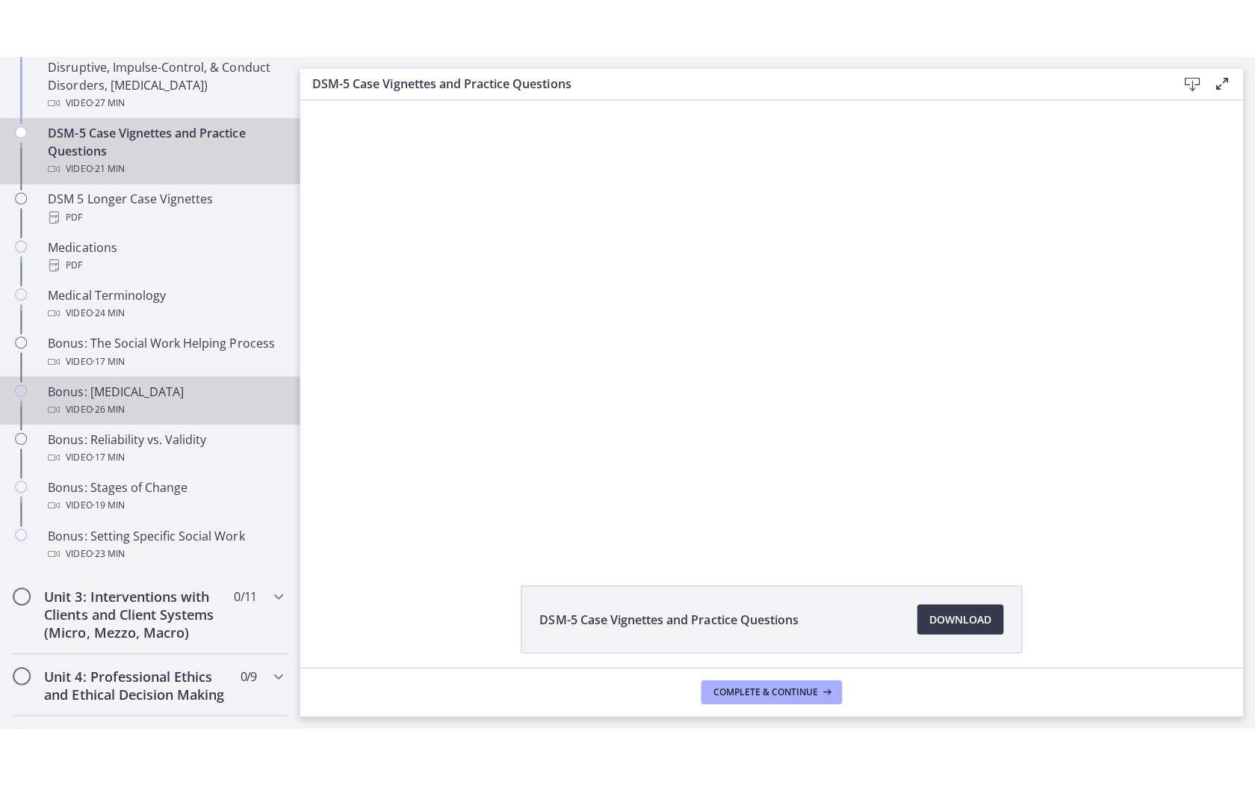
scroll to position [1046, 0]
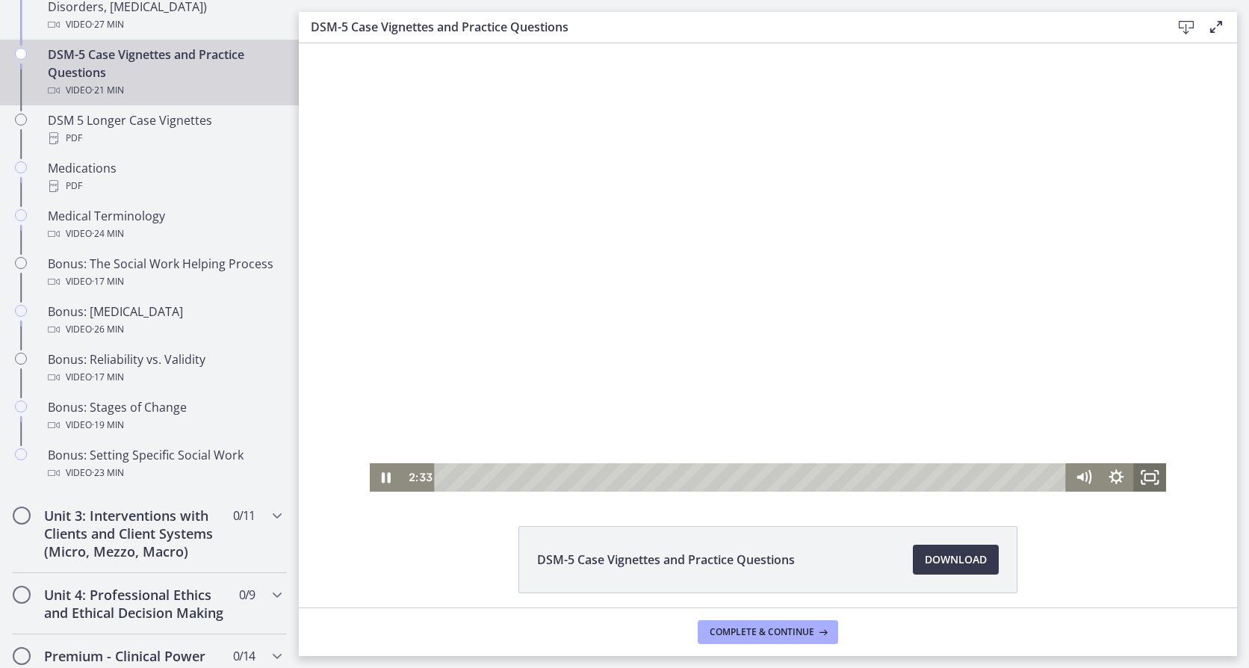
drag, startPoint x: 1147, startPoint y: 484, endPoint x: 1443, endPoint y: 677, distance: 353.2
click at [1147, 484] on icon "Fullscreen" at bounding box center [1150, 477] width 33 height 28
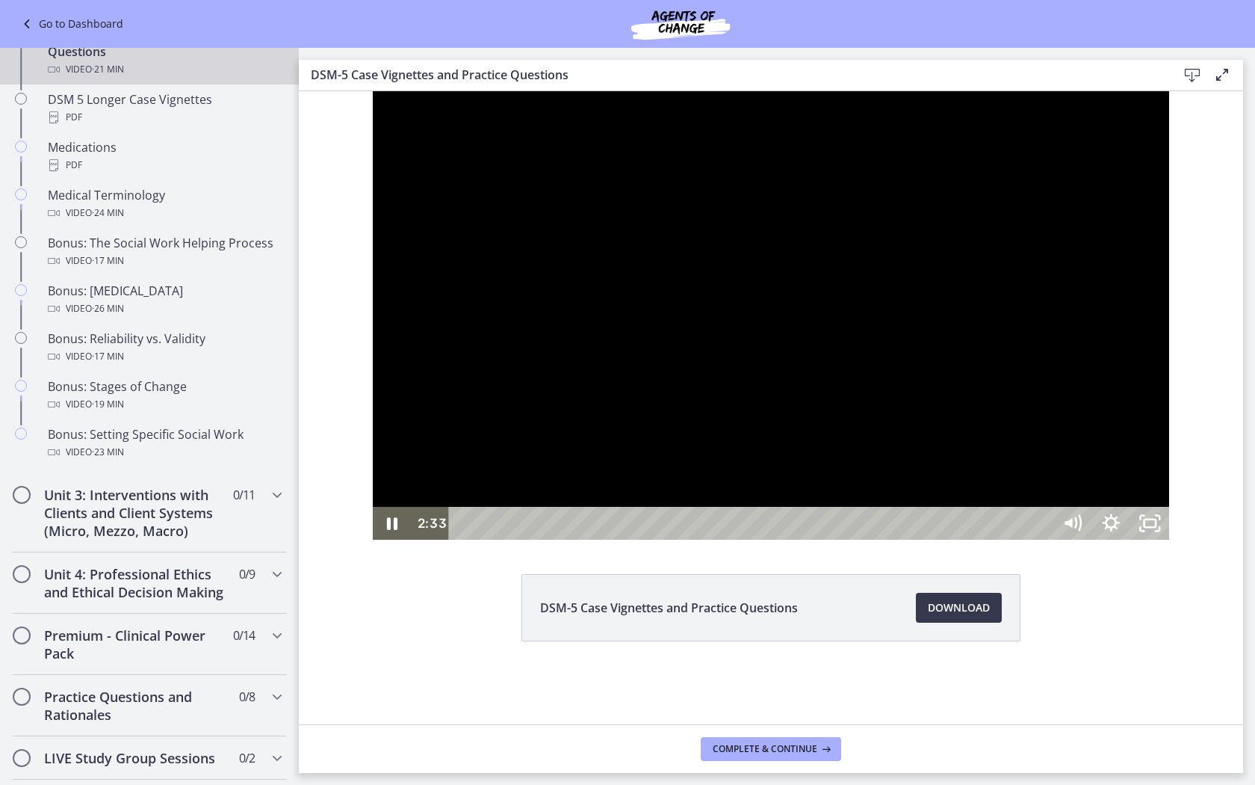
scroll to position [977, 0]
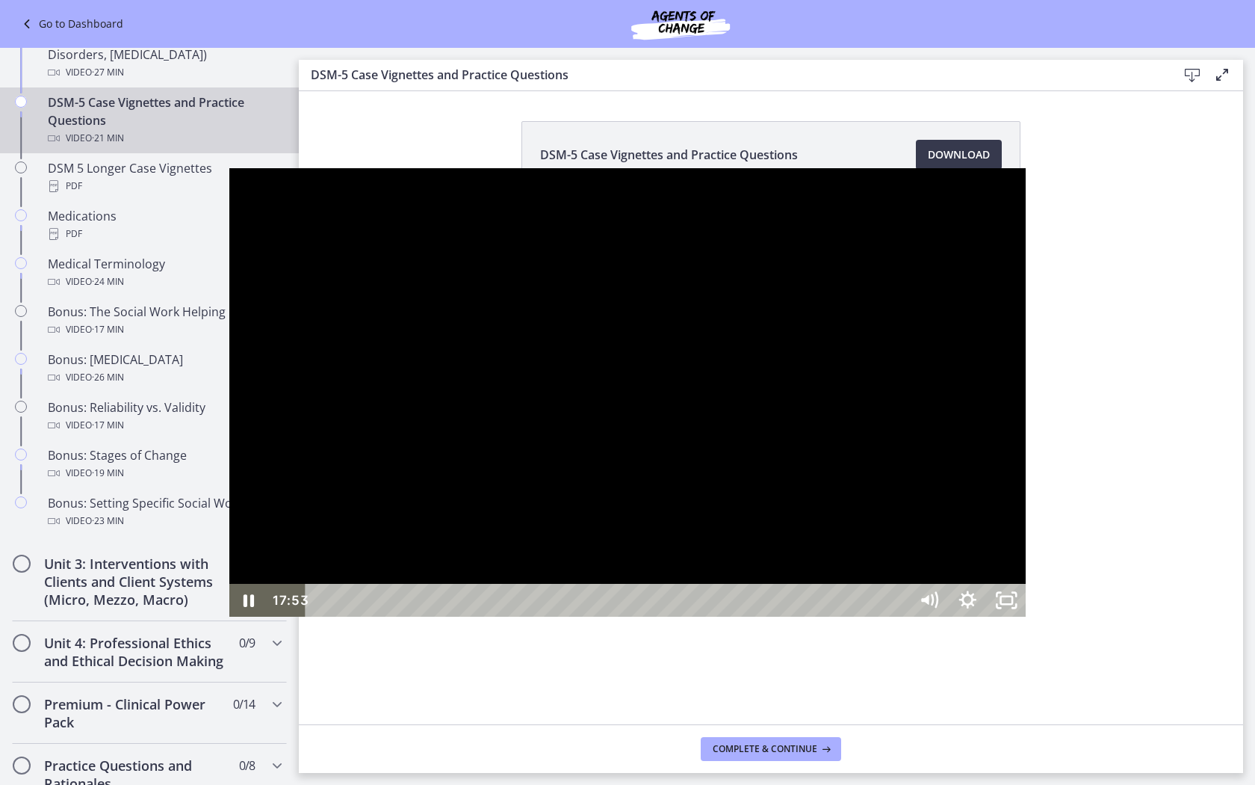
click at [282, 516] on div at bounding box center [627, 392] width 797 height 448
drag, startPoint x: 441, startPoint y: 501, endPoint x: 534, endPoint y: 613, distance: 145.9
click at [442, 502] on div at bounding box center [627, 392] width 797 height 448
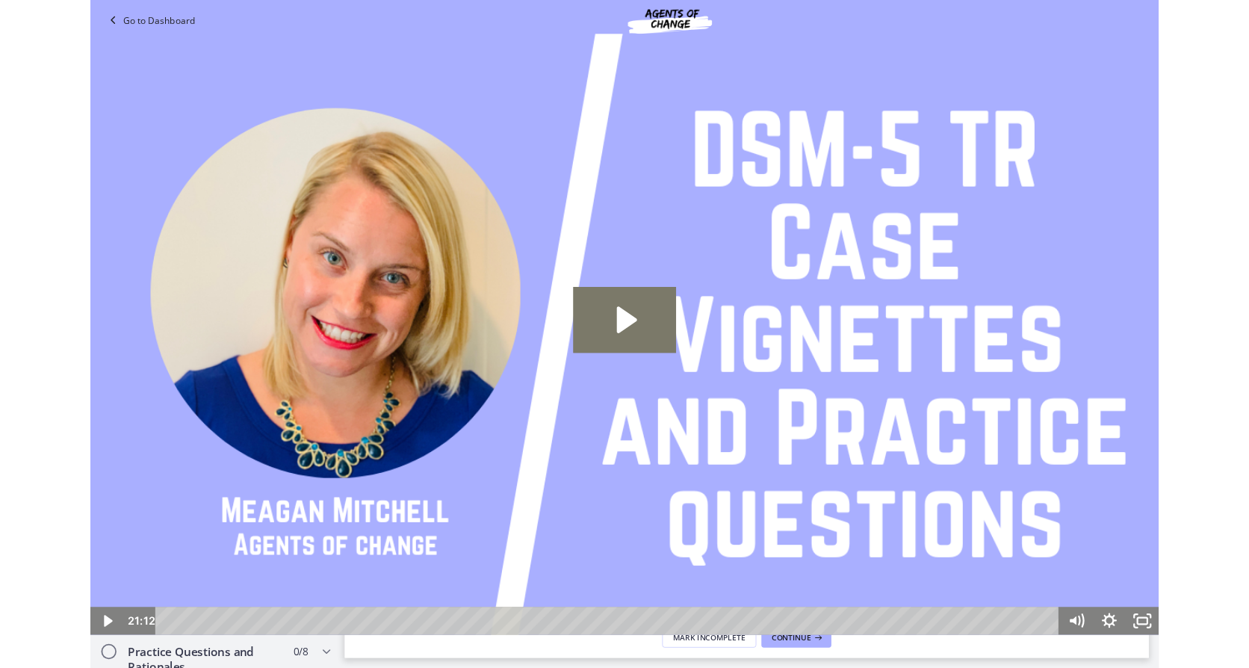
scroll to position [0, 0]
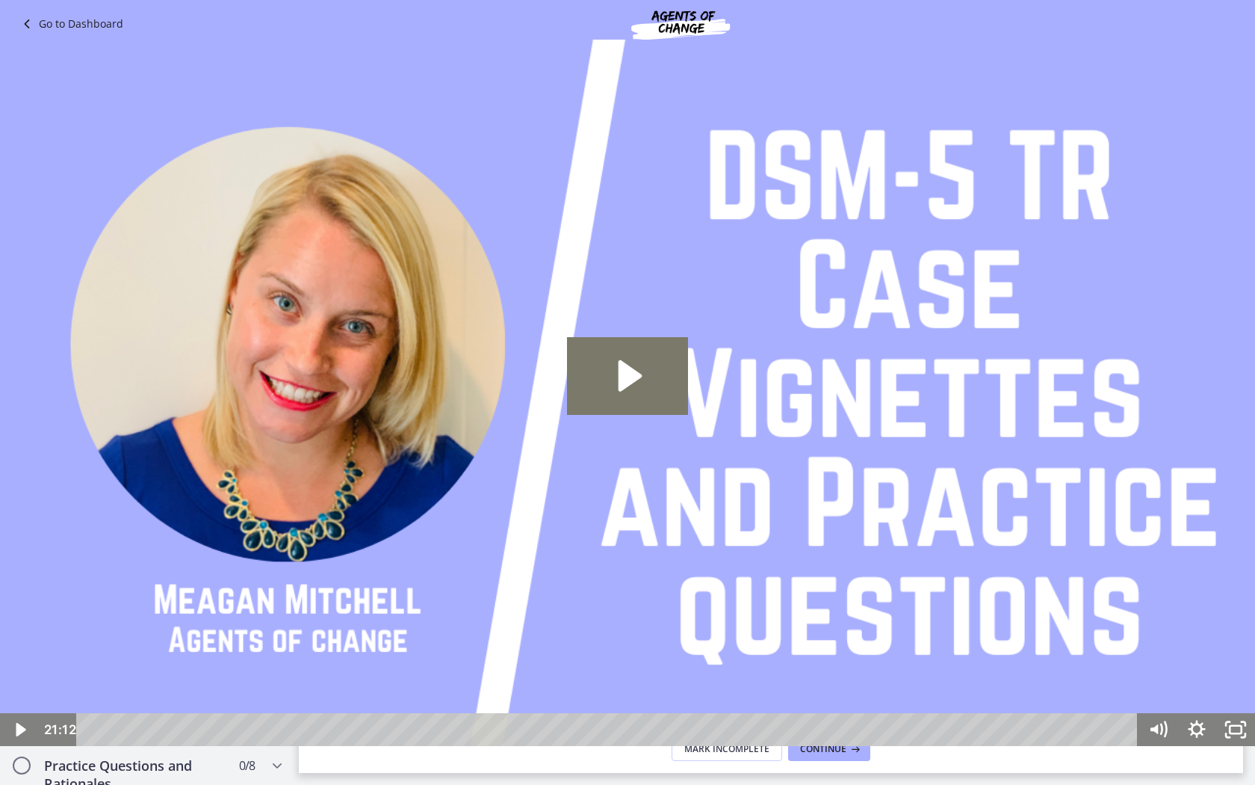
click at [1148, 18] on div "Click for sound @keyframes VOLUME_SMALL_WAVE_FLASH { 0% { opacity: 0; } 33% { o…" at bounding box center [627, 392] width 1255 height 785
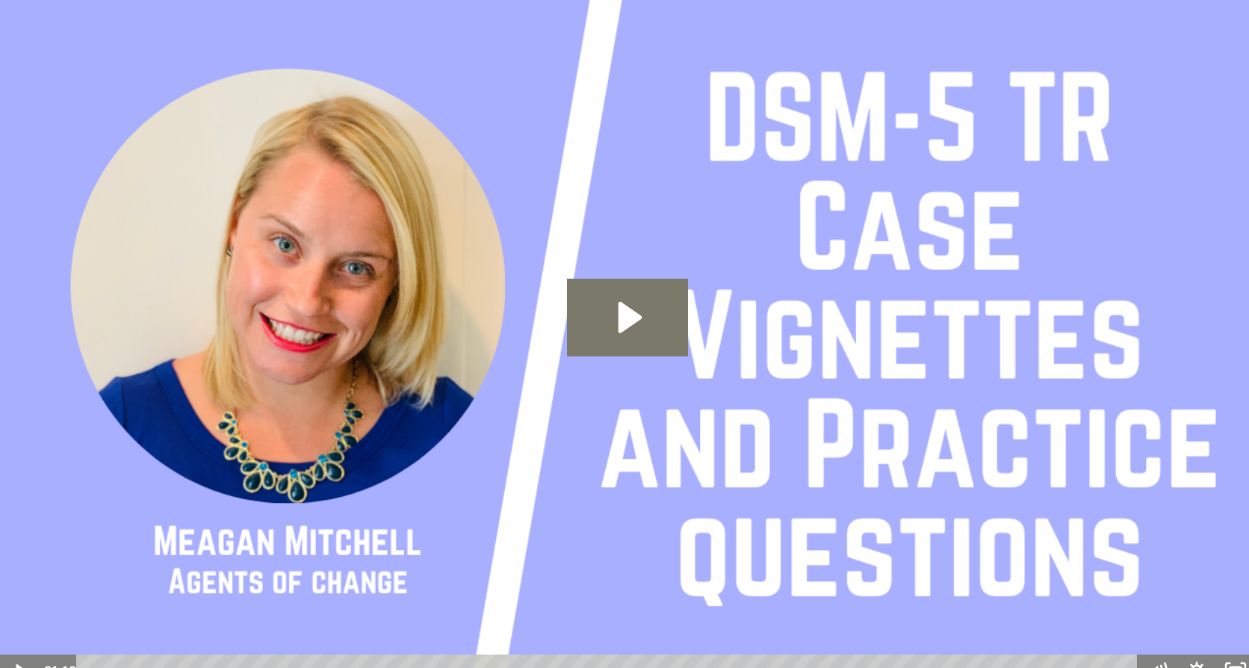
scroll to position [1046, 0]
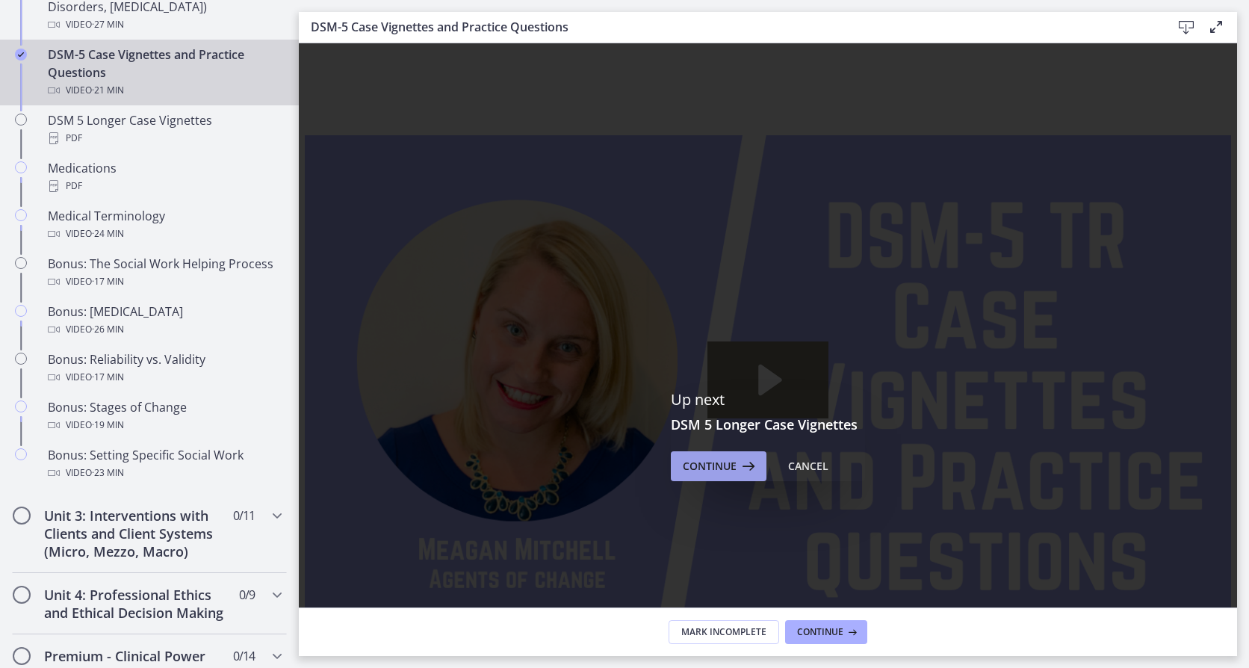
click at [709, 466] on span "Continue" at bounding box center [710, 466] width 54 height 18
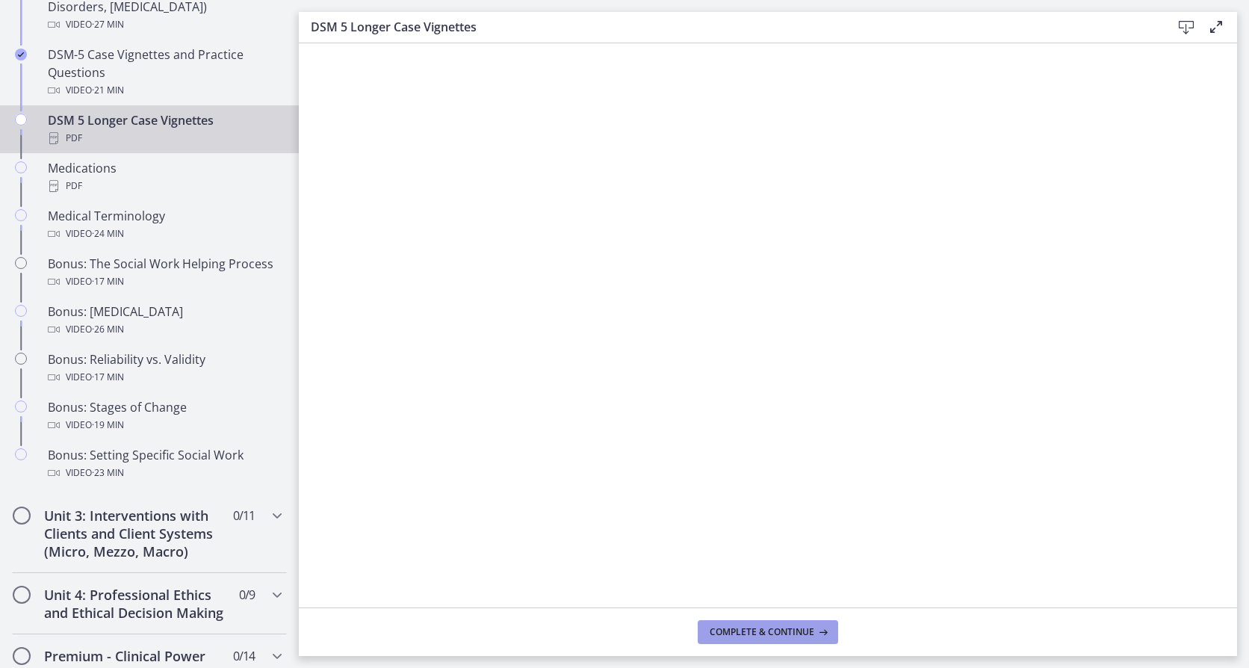
drag, startPoint x: 758, startPoint y: 634, endPoint x: 961, endPoint y: 636, distance: 202.5
click at [758, 634] on span "Complete & continue" at bounding box center [762, 632] width 105 height 12
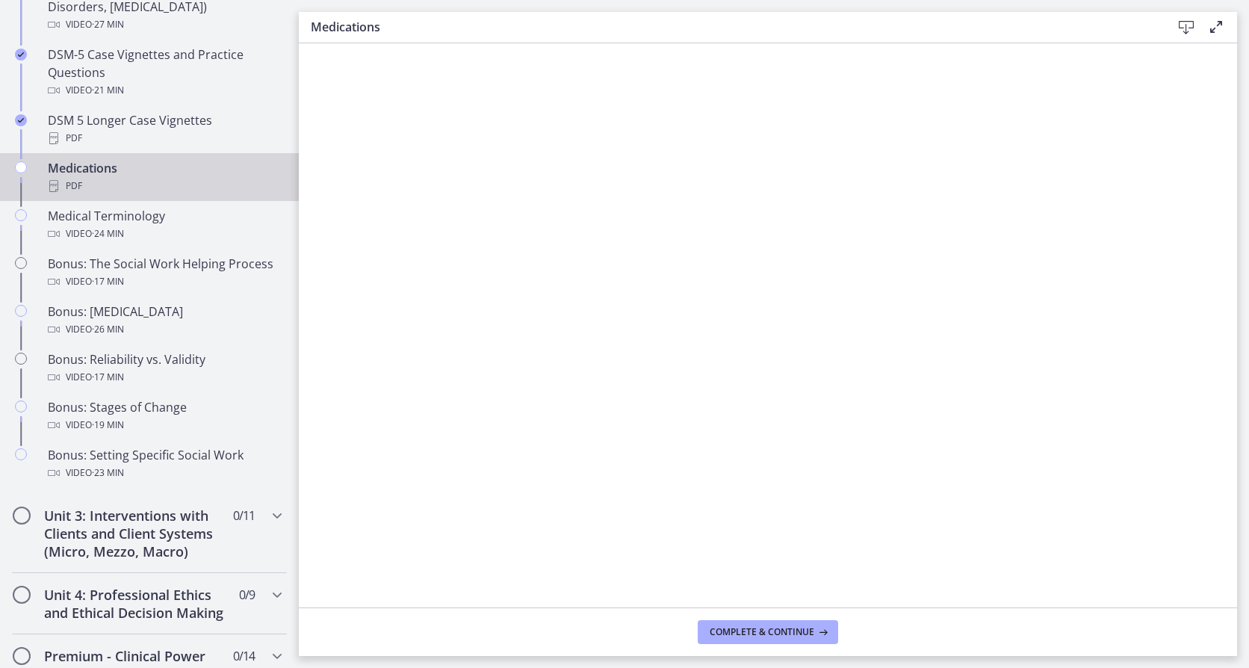
click at [1187, 27] on icon at bounding box center [1187, 28] width 18 height 18
click at [791, 634] on span "Complete & continue" at bounding box center [762, 632] width 105 height 12
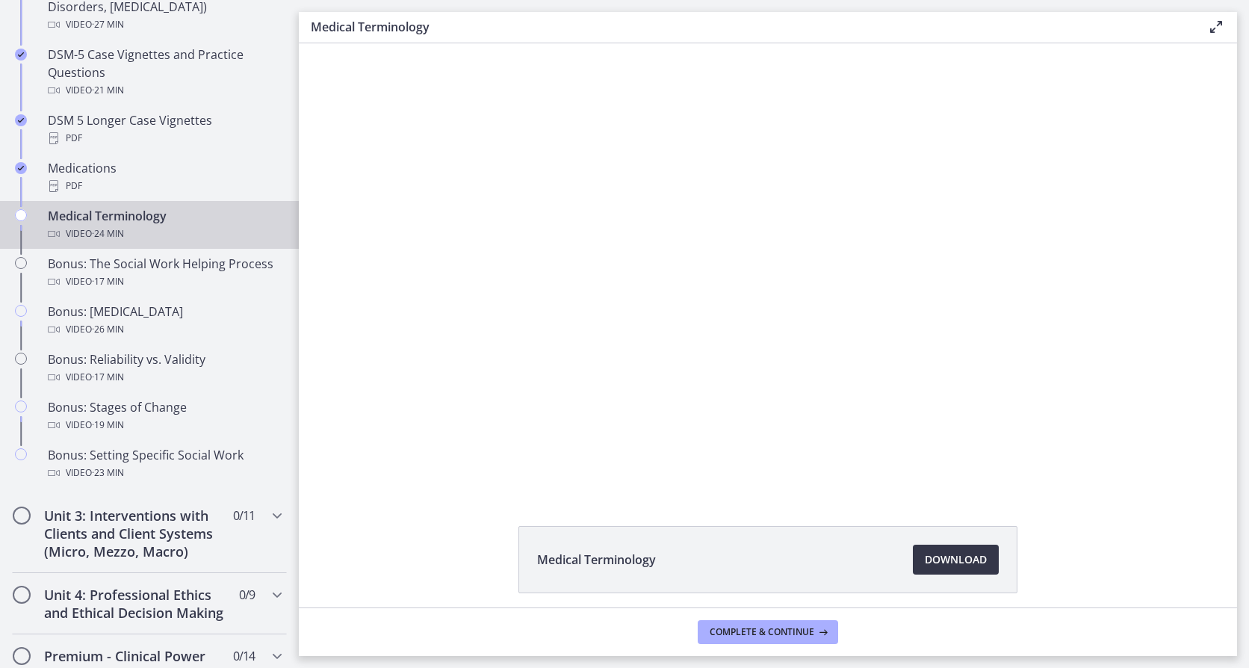
click at [982, 557] on link "Download Opens in a new window" at bounding box center [956, 560] width 86 height 30
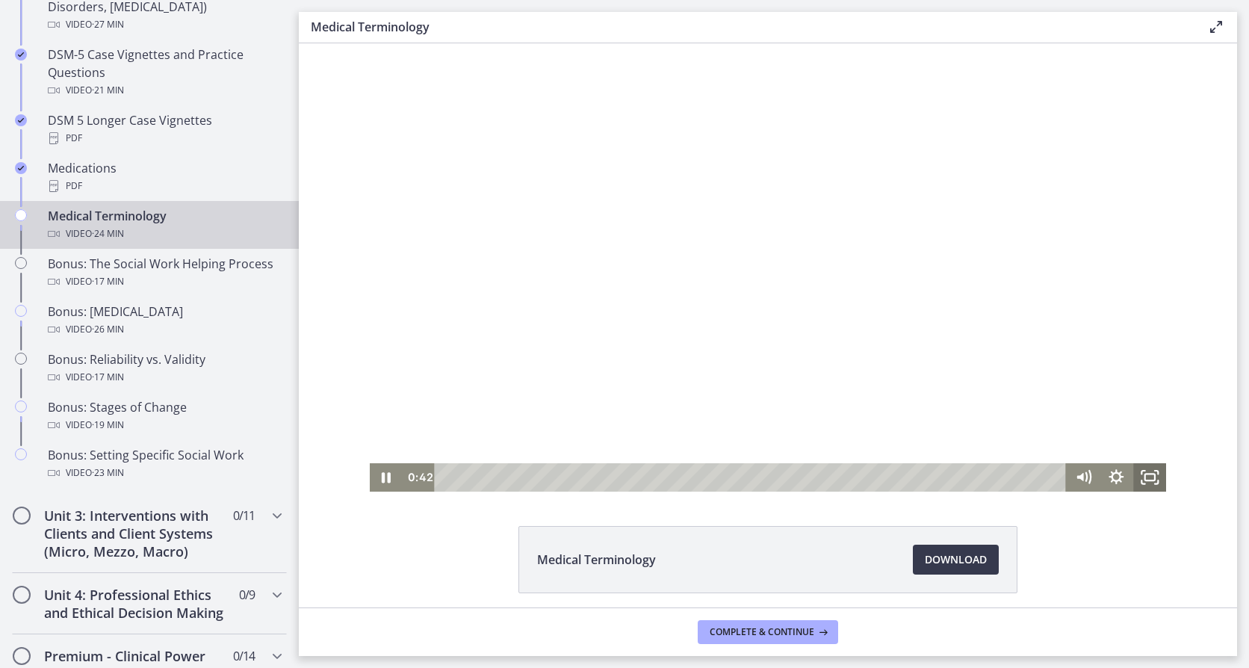
drag, startPoint x: 1140, startPoint y: 479, endPoint x: 1442, endPoint y: 600, distance: 325.2
click at [1140, 479] on icon "Fullscreen" at bounding box center [1150, 477] width 33 height 28
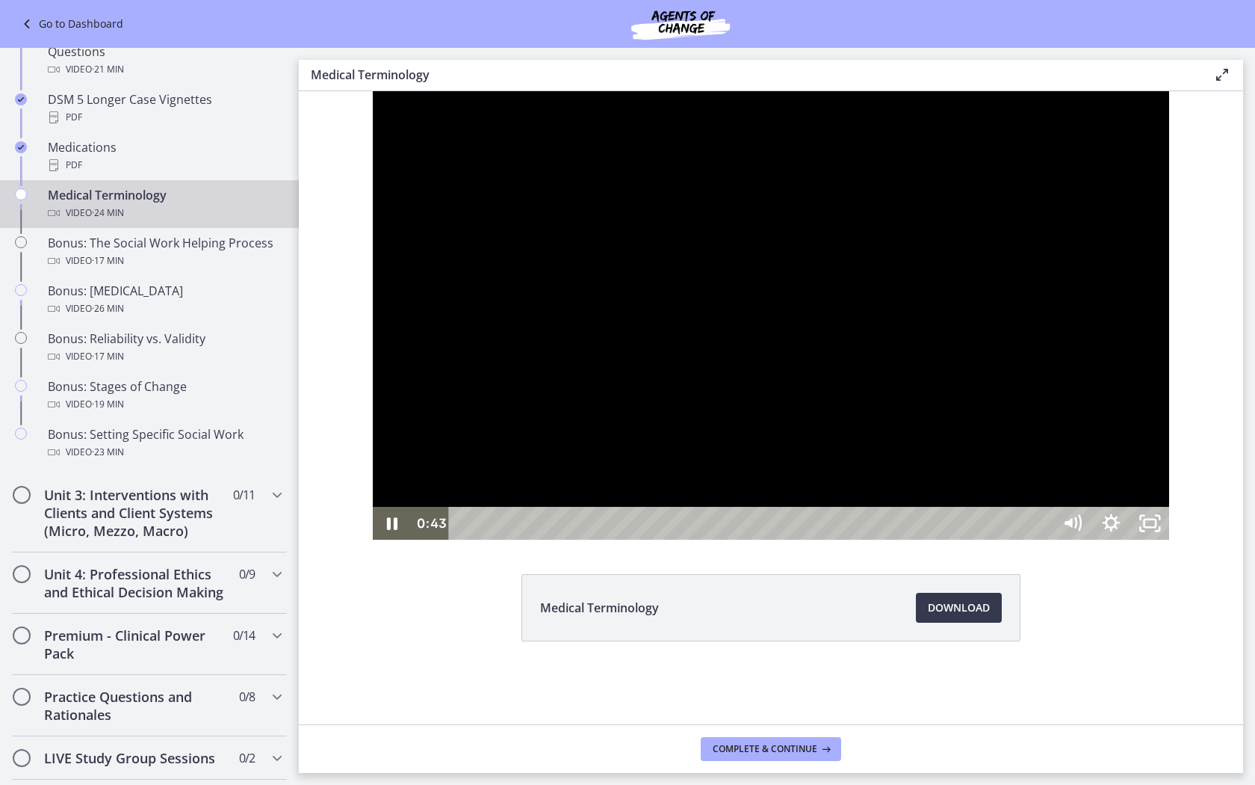
scroll to position [977, 0]
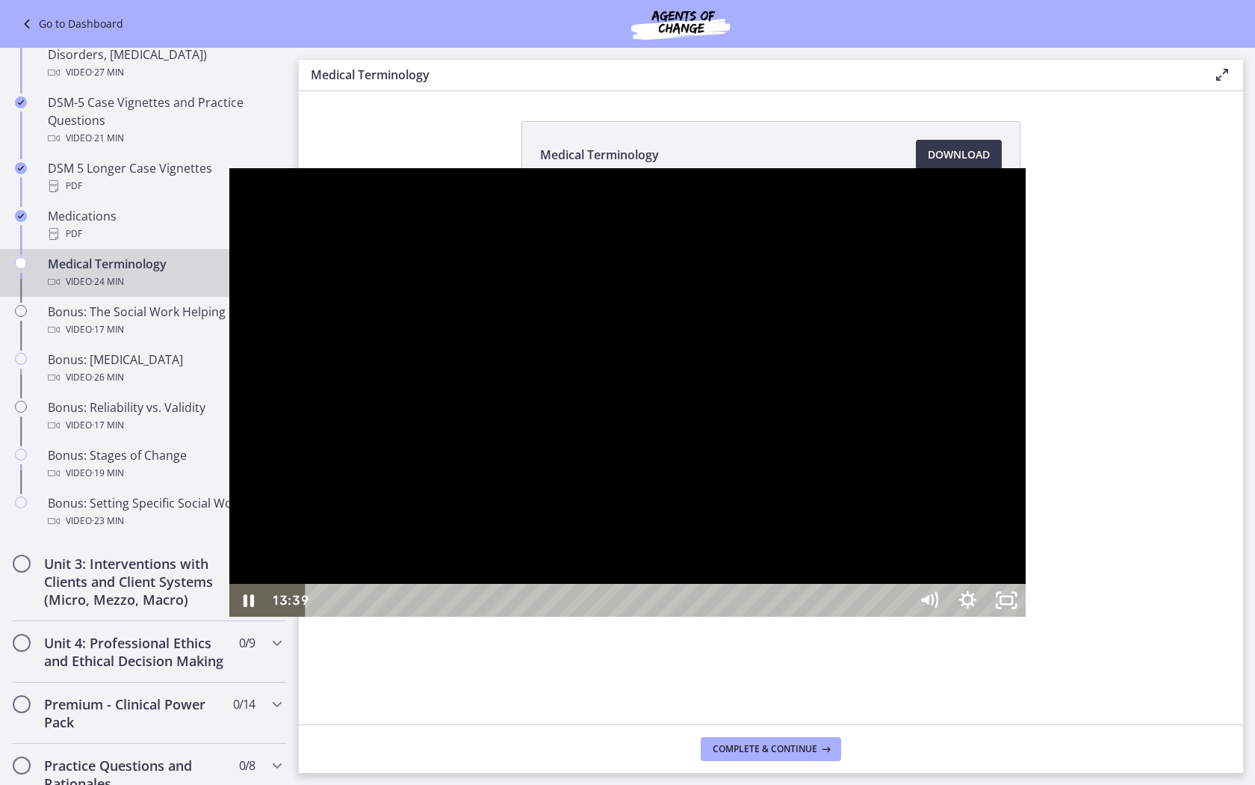
click at [585, 390] on div at bounding box center [627, 392] width 797 height 448
click at [578, 406] on div at bounding box center [627, 392] width 797 height 448
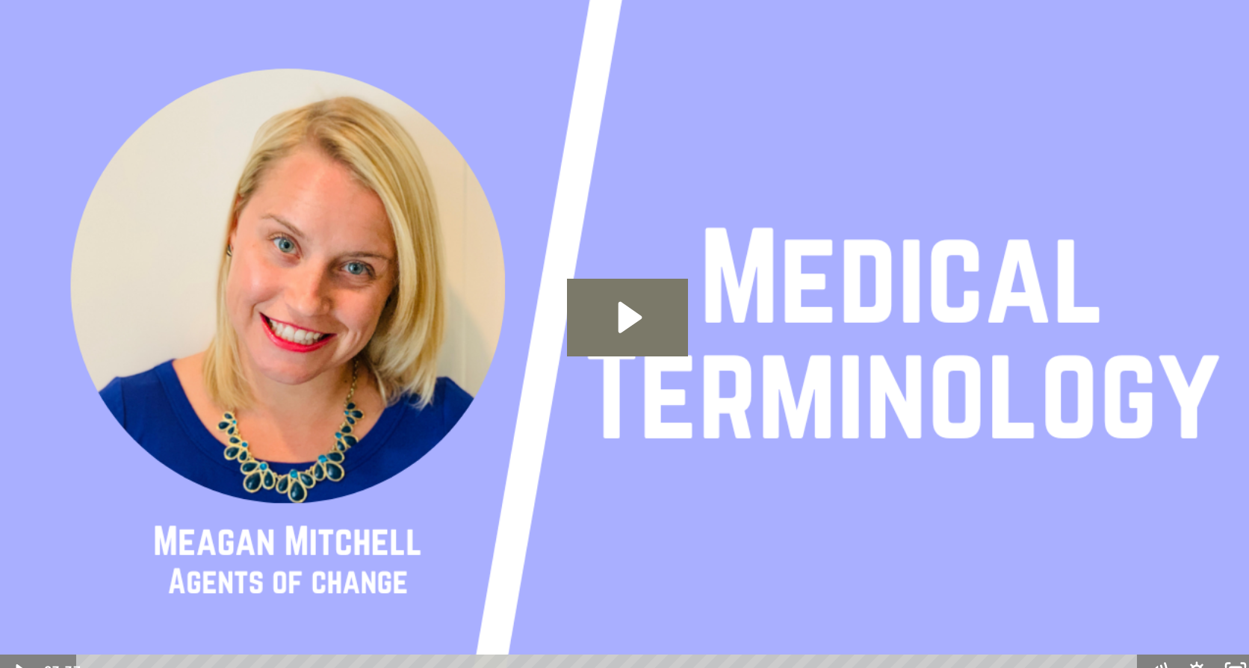
scroll to position [1046, 0]
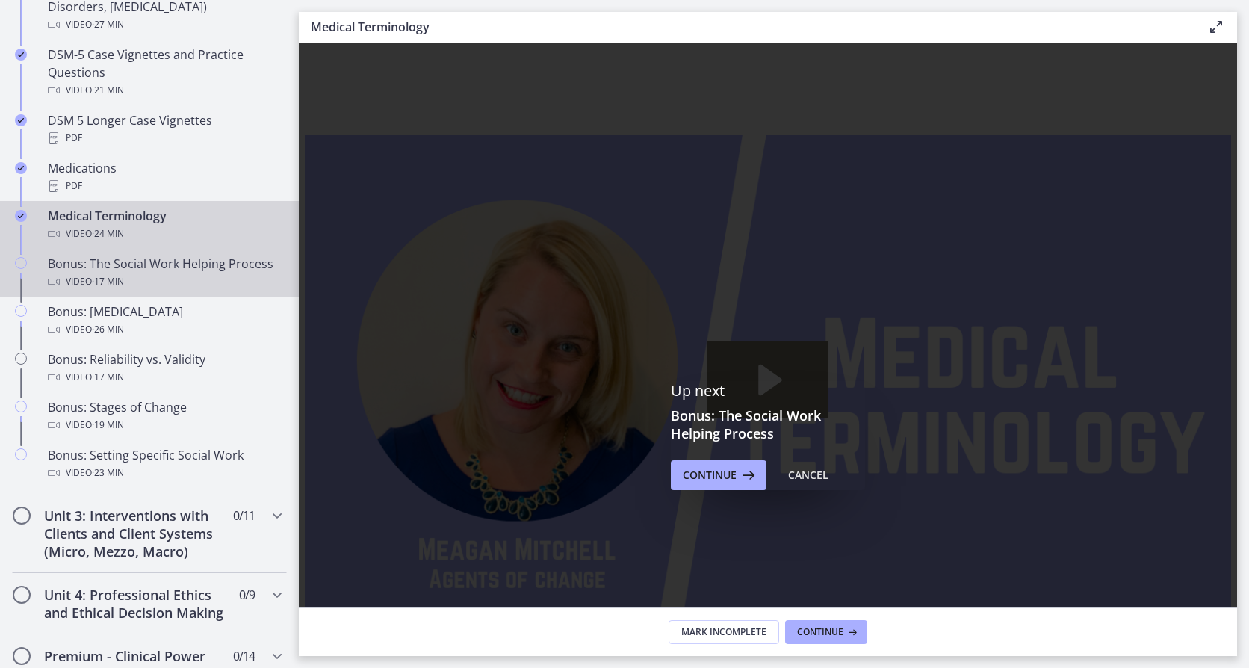
click at [139, 282] on div "Video · 17 min" at bounding box center [164, 282] width 233 height 18
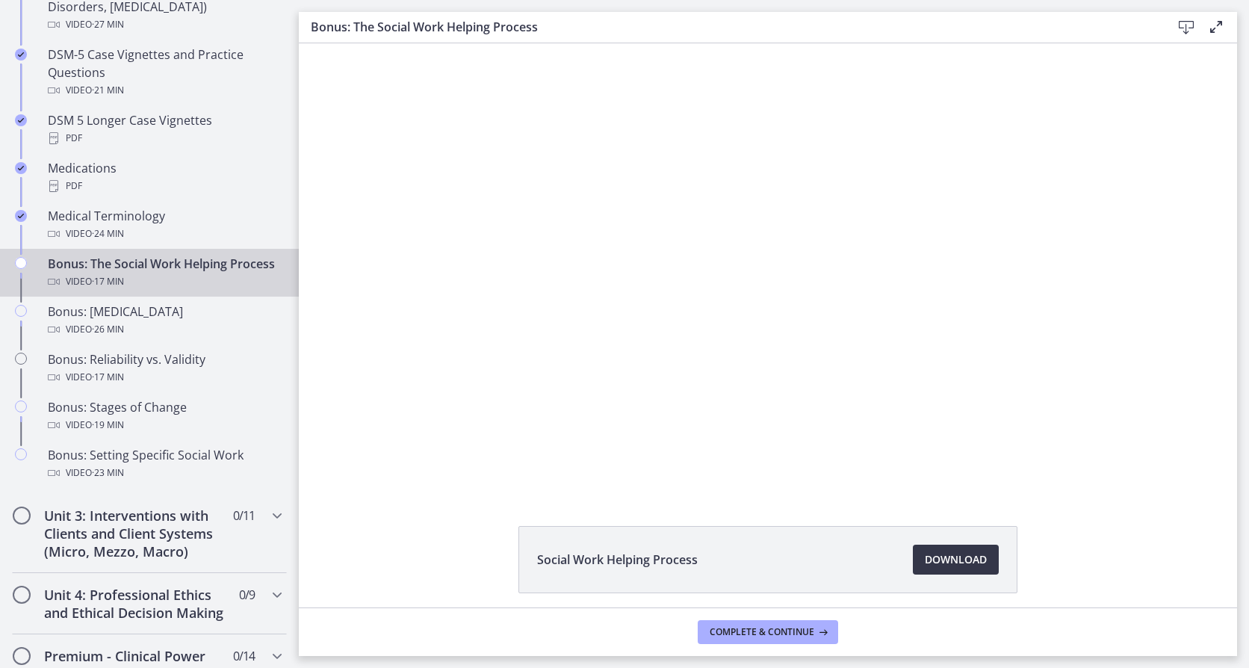
click at [948, 567] on span "Download Opens in a new window" at bounding box center [956, 560] width 62 height 18
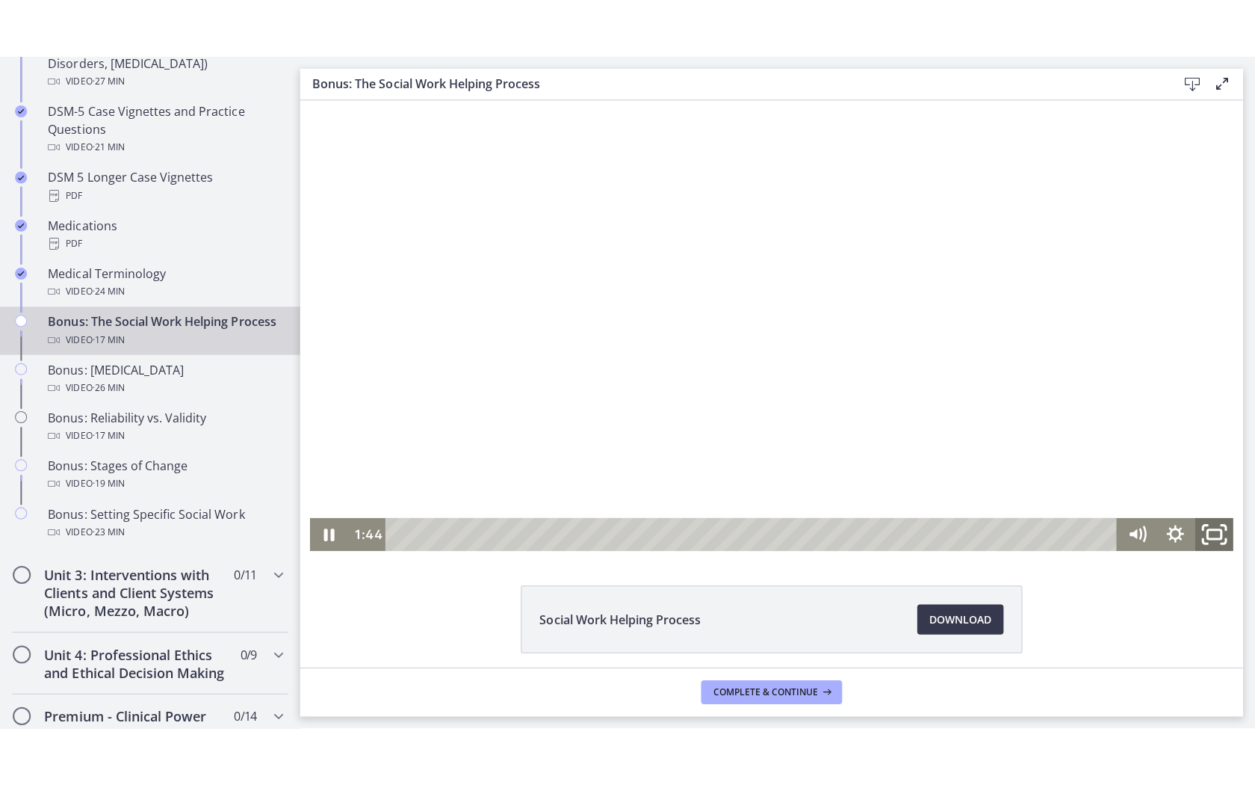
click at [1202, 530] on icon "Fullscreen" at bounding box center [1210, 533] width 46 height 40
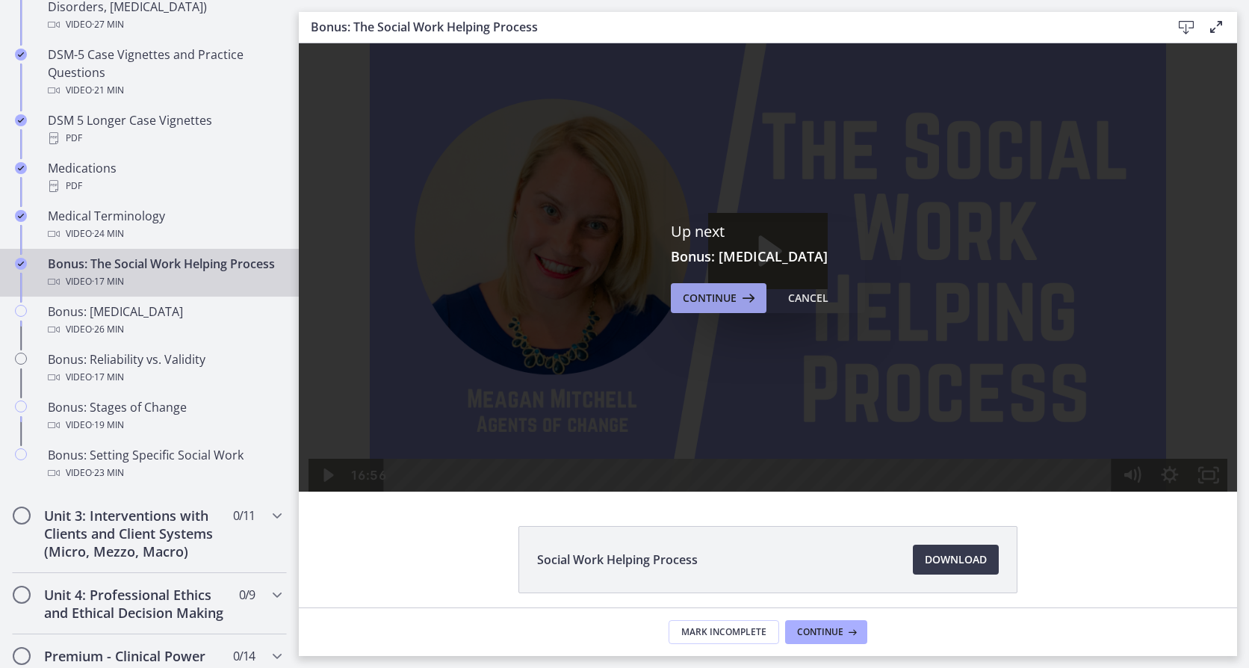
click at [709, 303] on span "Continue" at bounding box center [710, 298] width 54 height 18
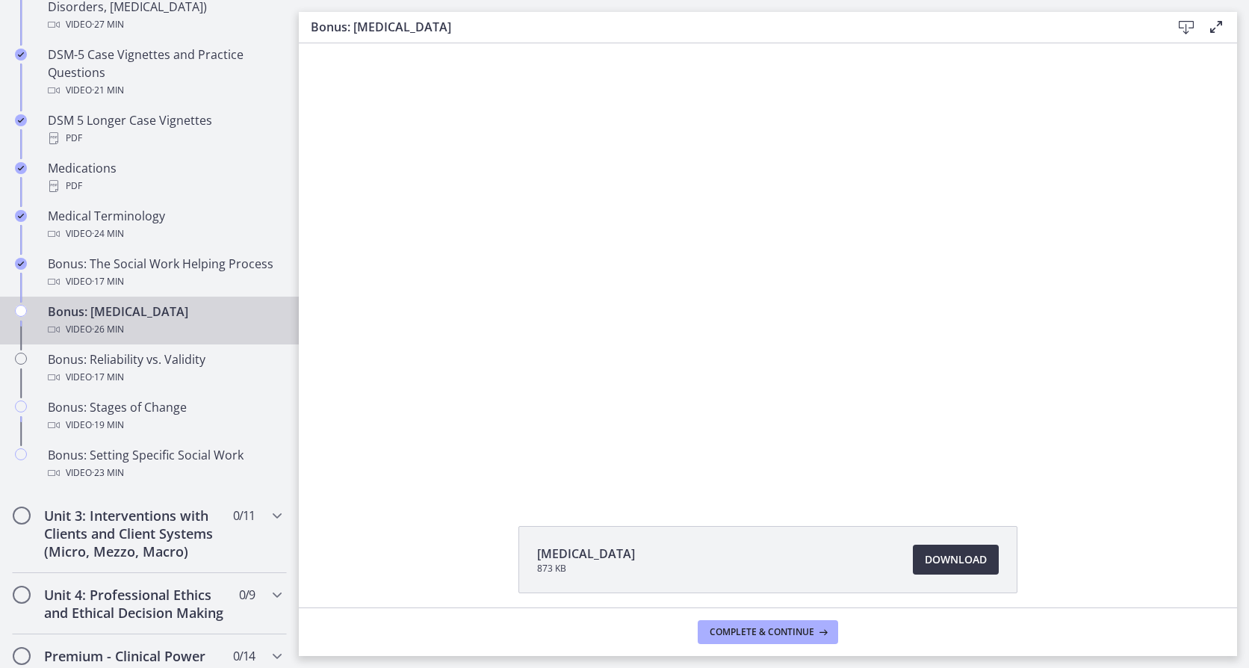
click at [965, 572] on link "Download Opens in a new window" at bounding box center [956, 560] width 86 height 30
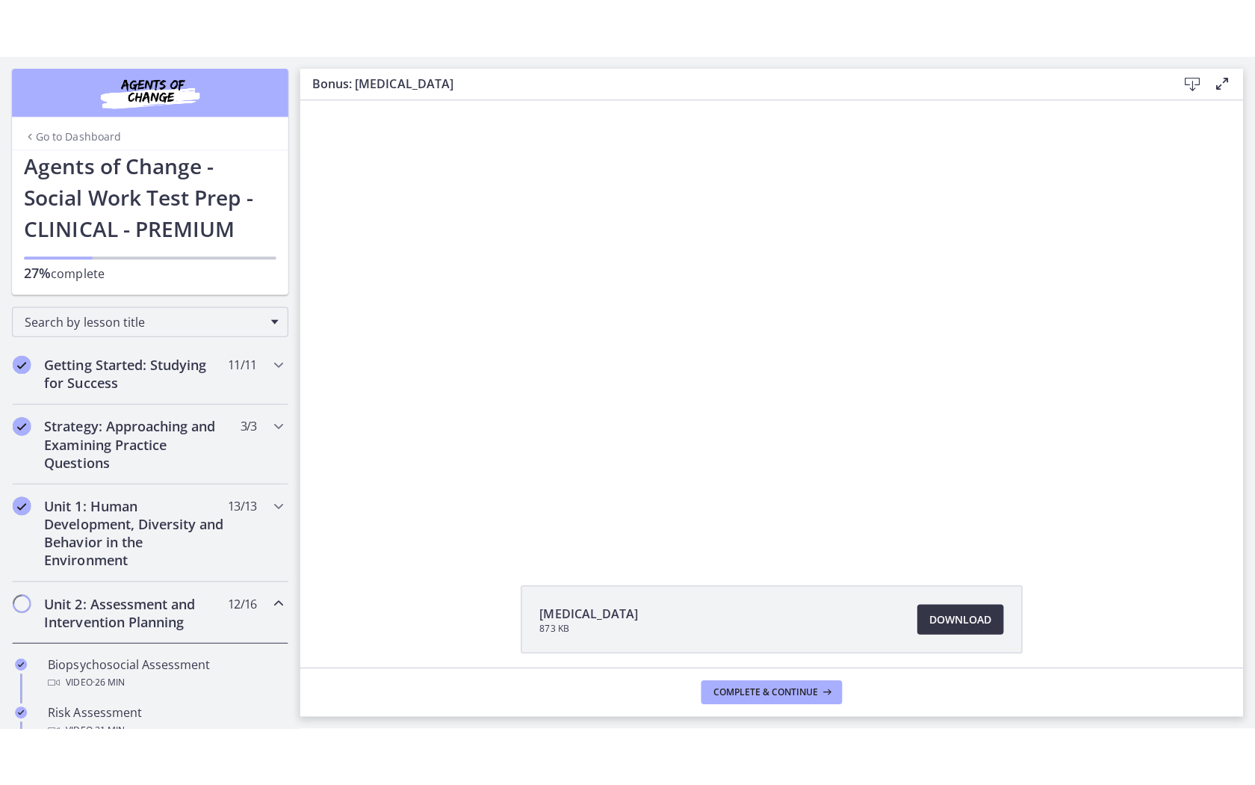
scroll to position [1046, 0]
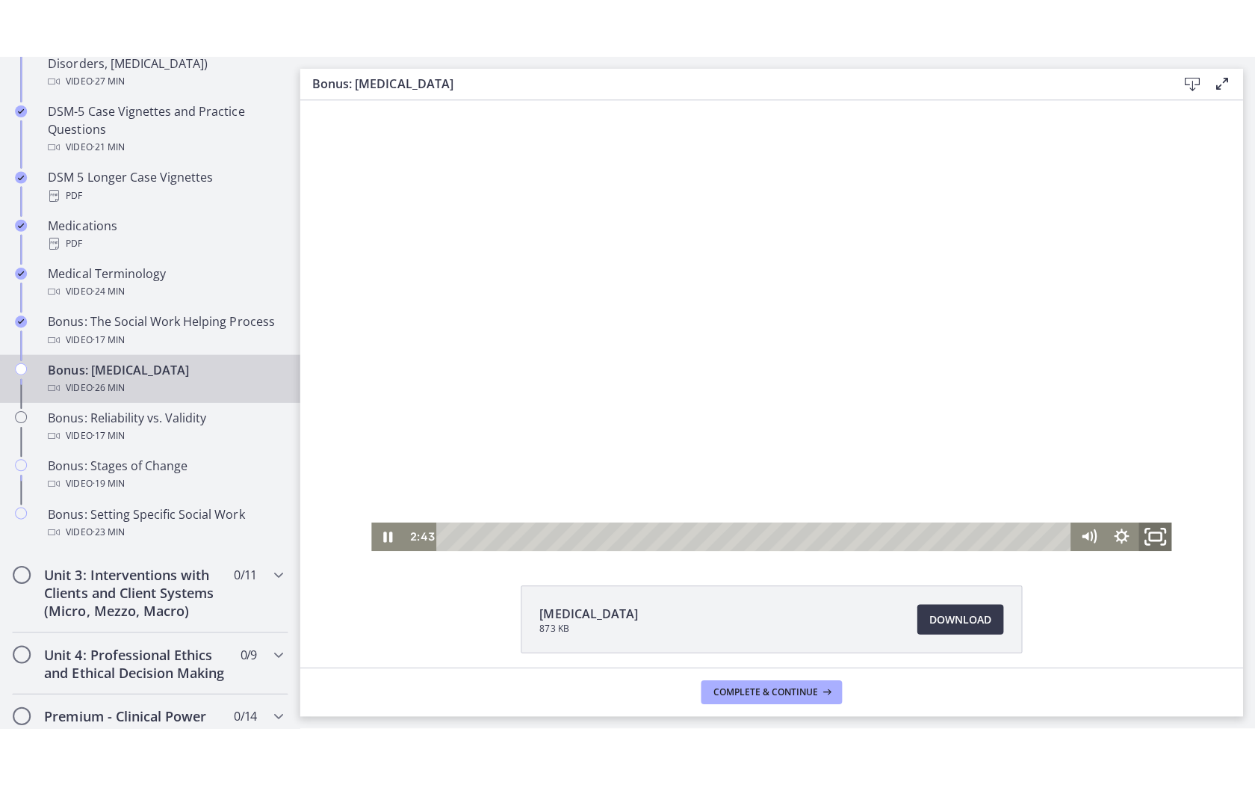
click at [1148, 544] on icon "Fullscreen" at bounding box center [1151, 534] width 40 height 34
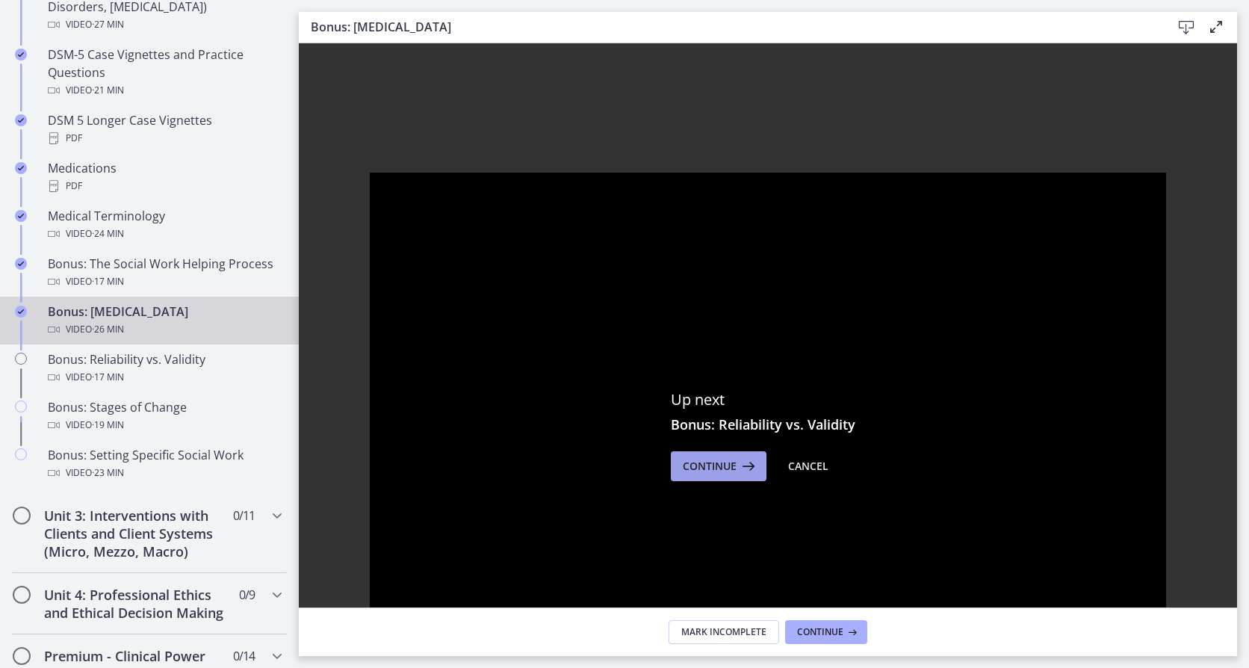
click at [717, 469] on span "Continue" at bounding box center [710, 466] width 54 height 18
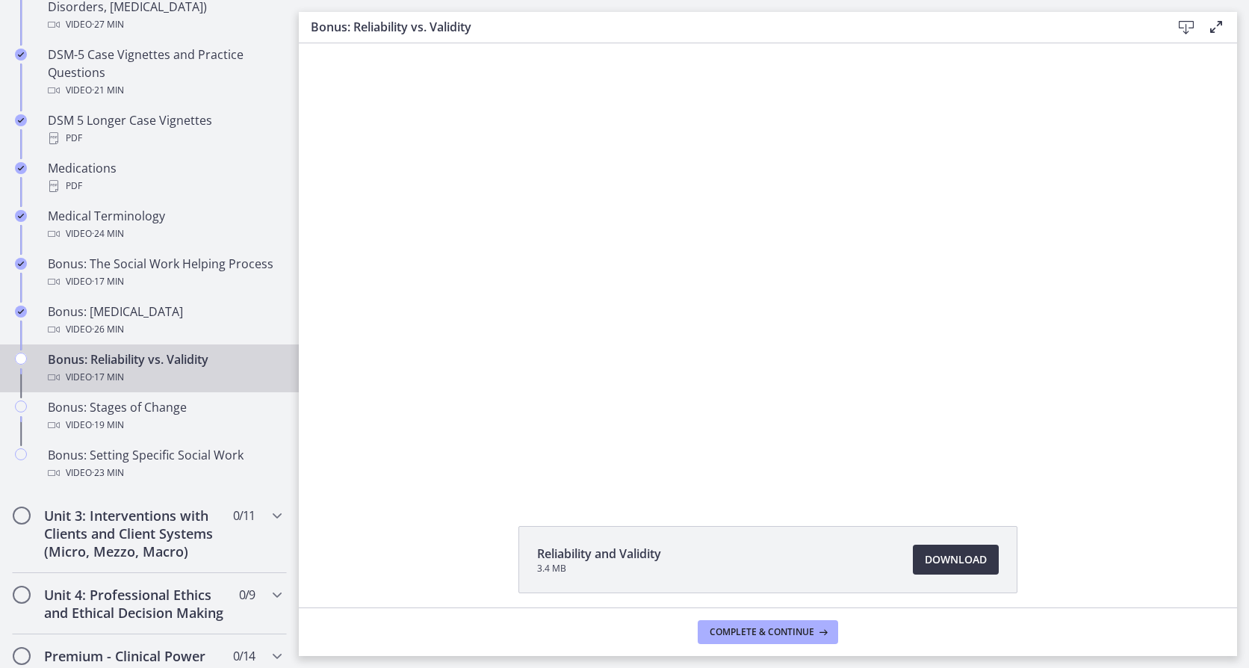
click at [965, 554] on span "Download Opens in a new window" at bounding box center [956, 560] width 62 height 18
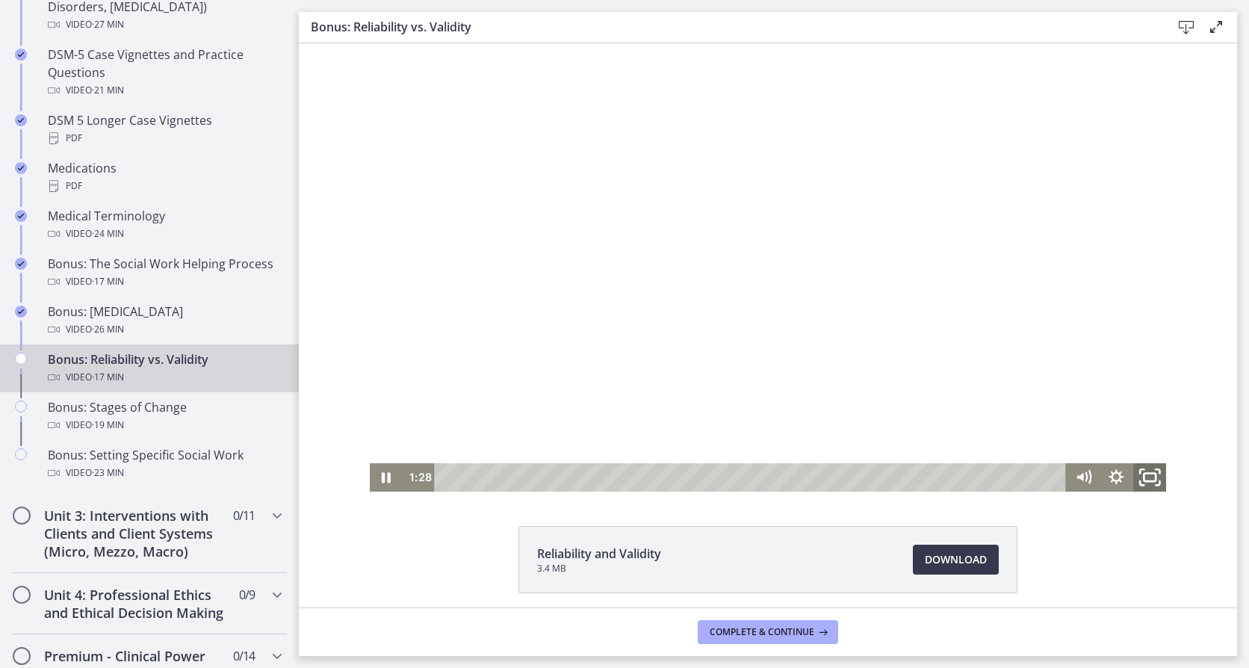
click at [1144, 474] on rect "Fullscreen" at bounding box center [1150, 478] width 12 height 8
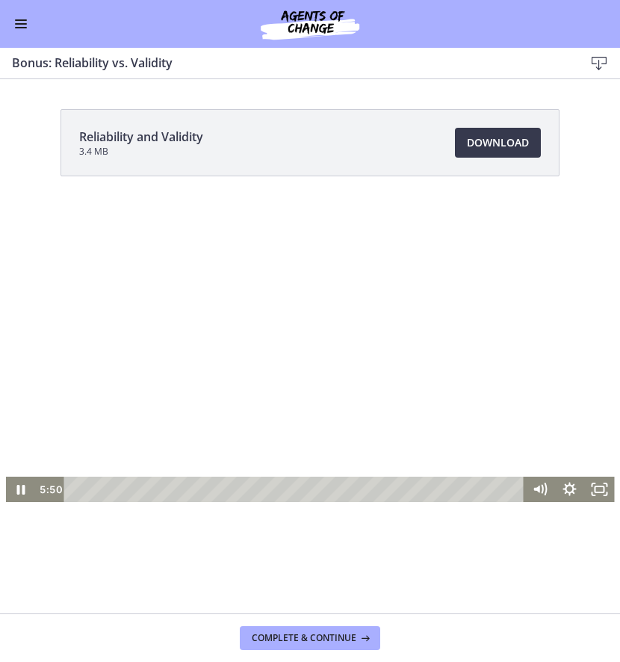
scroll to position [1042, 0]
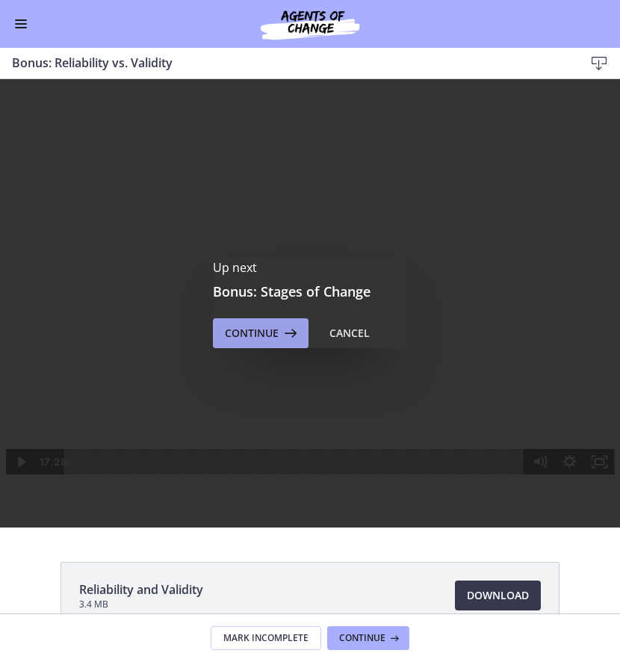
click at [253, 333] on span "Continue" at bounding box center [252, 333] width 54 height 18
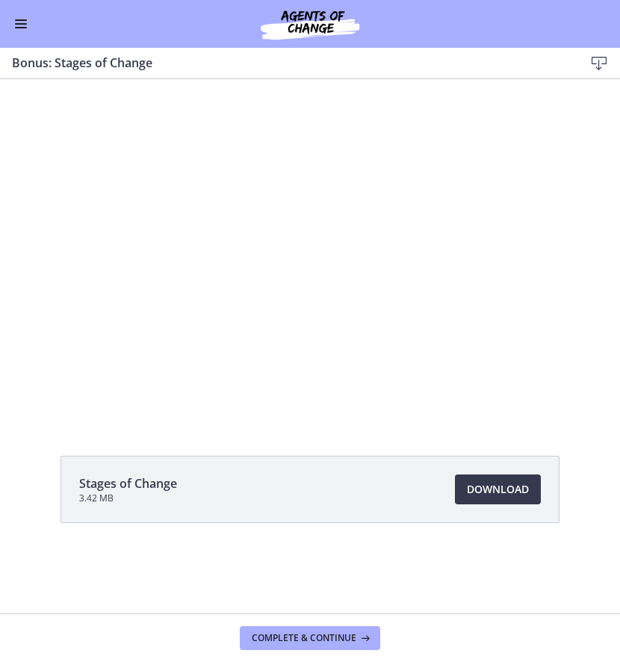
click at [445, 539] on div "Stages of Change 3.42 MB Download Opens in a new window" at bounding box center [310, 525] width 523 height 139
click at [515, 495] on span "Download Opens in a new window" at bounding box center [498, 489] width 62 height 18
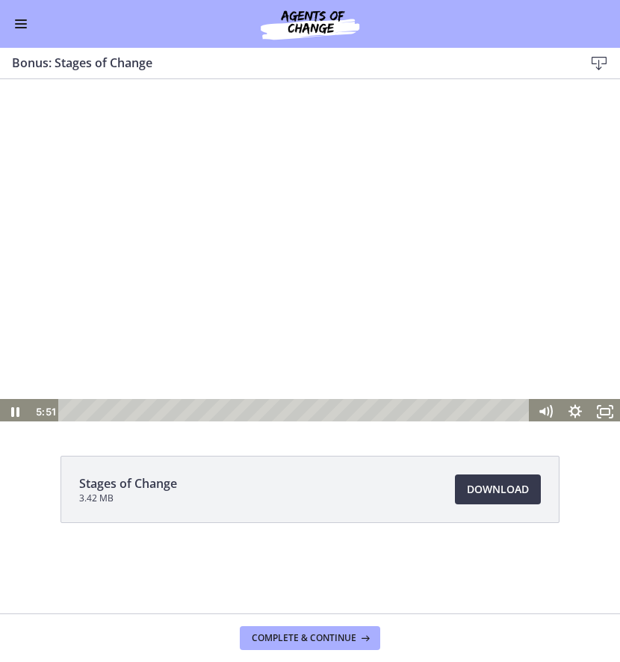
click at [424, 192] on div at bounding box center [310, 250] width 620 height 349
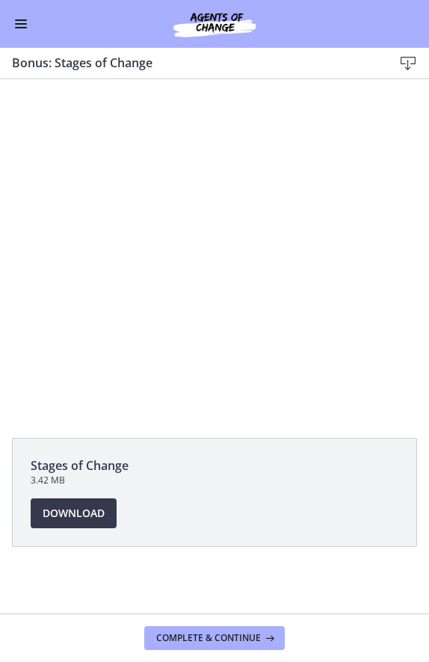
scroll to position [989, 0]
